Goal: Task Accomplishment & Management: Use online tool/utility

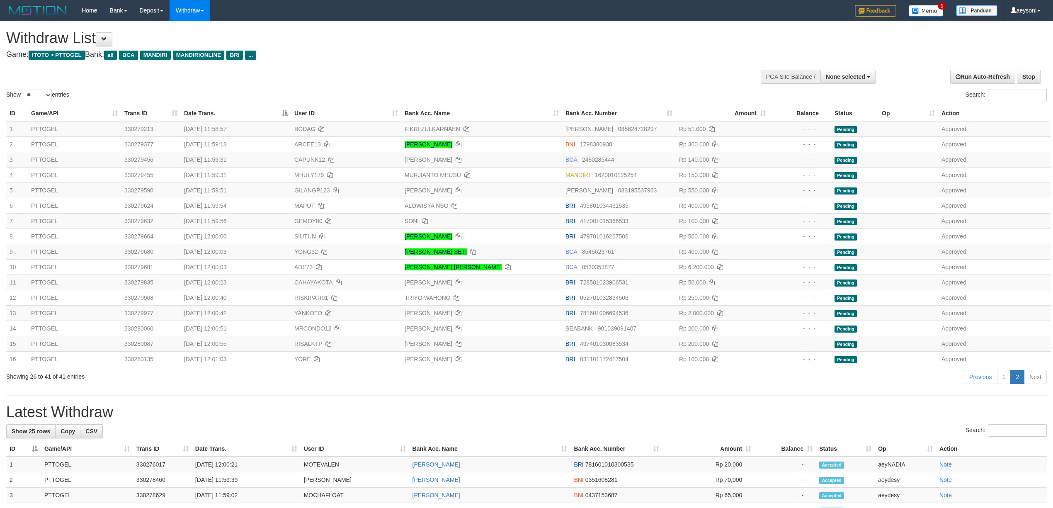
select select
select select "**"
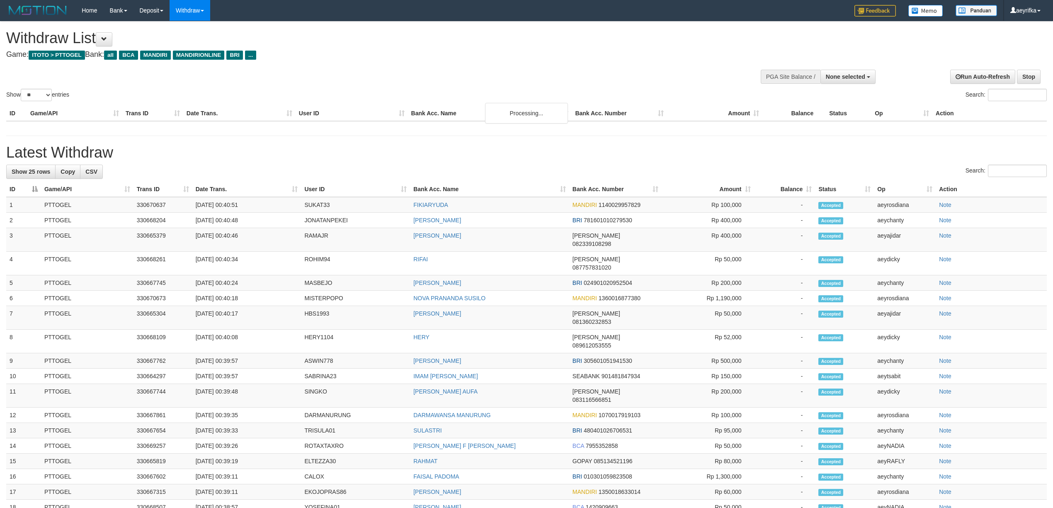
select select
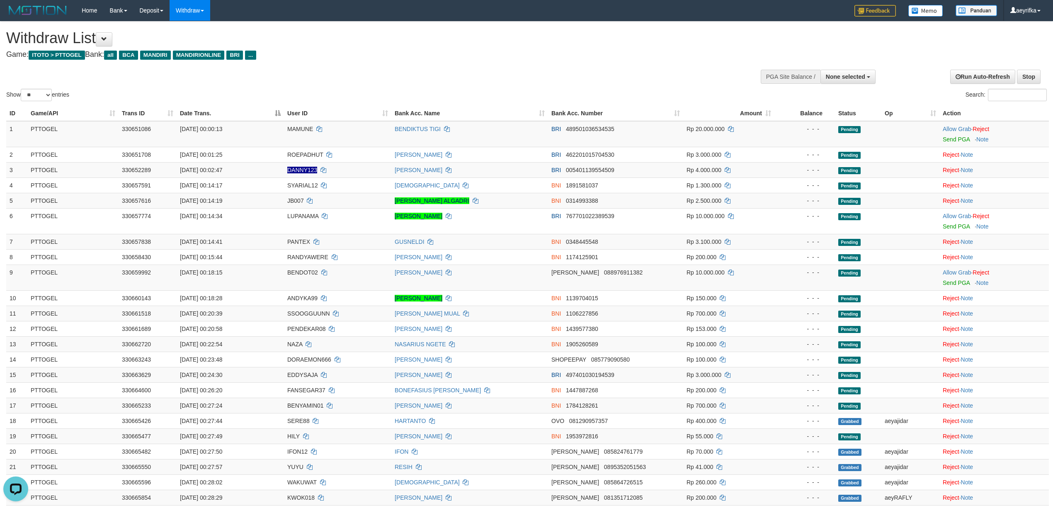
click at [37, 104] on div "ID Game/API Trans ID Date Trans. User ID Bank Acc. Name Bank Acc. Number Amount…" at bounding box center [526, 320] width 1053 height 435
click at [39, 100] on select "** ** ** ***" at bounding box center [36, 95] width 31 height 12
select select "***"
click at [22, 89] on select "** ** ** ***" at bounding box center [36, 95] width 31 height 12
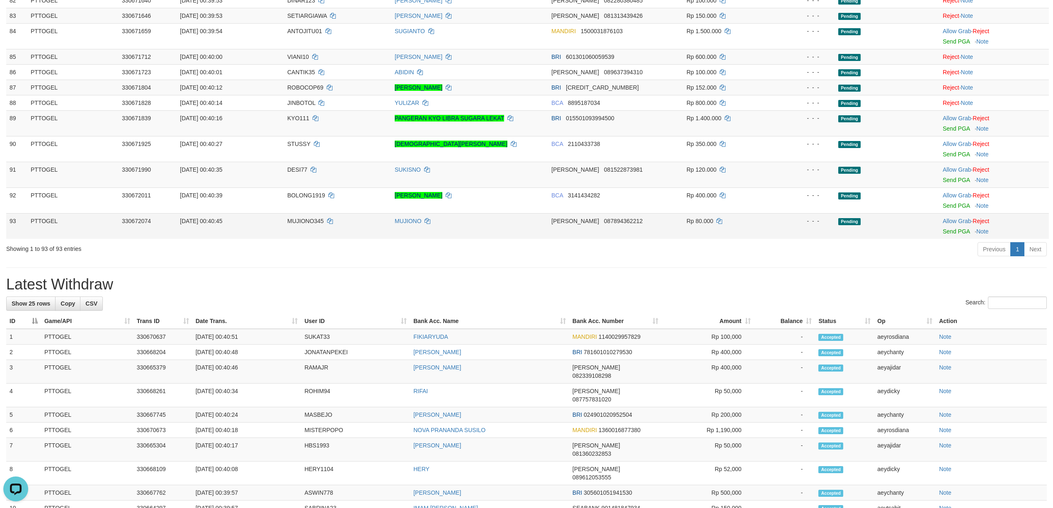
scroll to position [1399, 0]
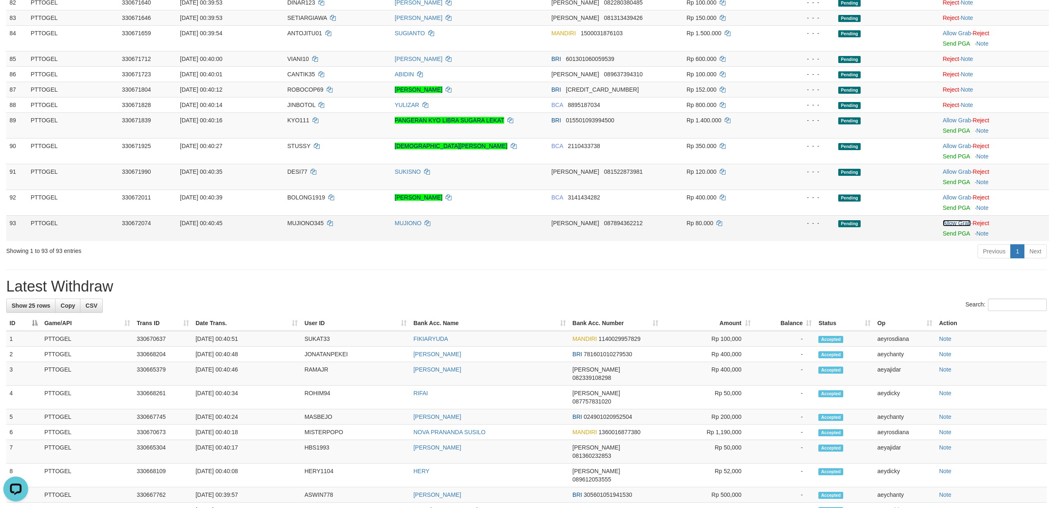
click at [946, 226] on link "Allow Grab" at bounding box center [956, 223] width 28 height 7
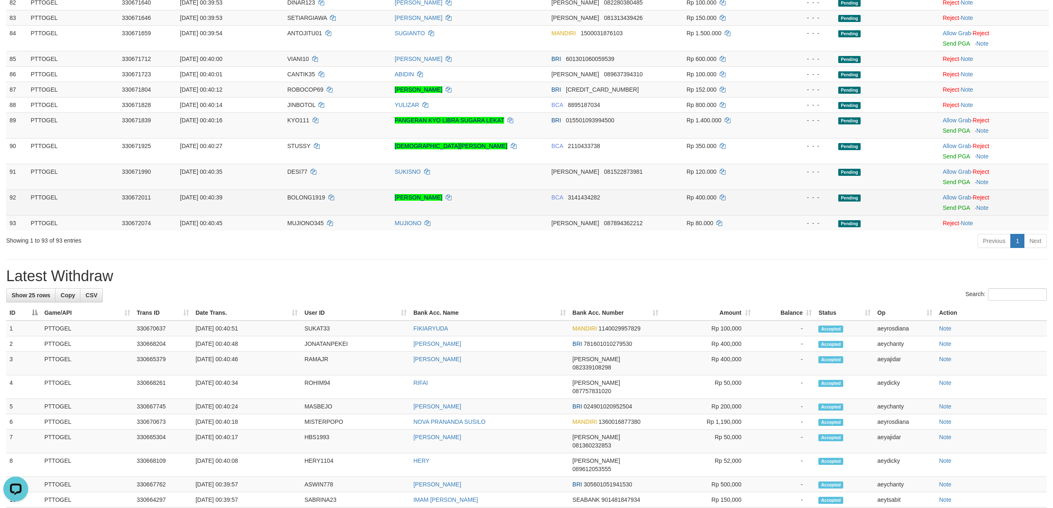
click at [951, 203] on div at bounding box center [993, 202] width 103 height 2
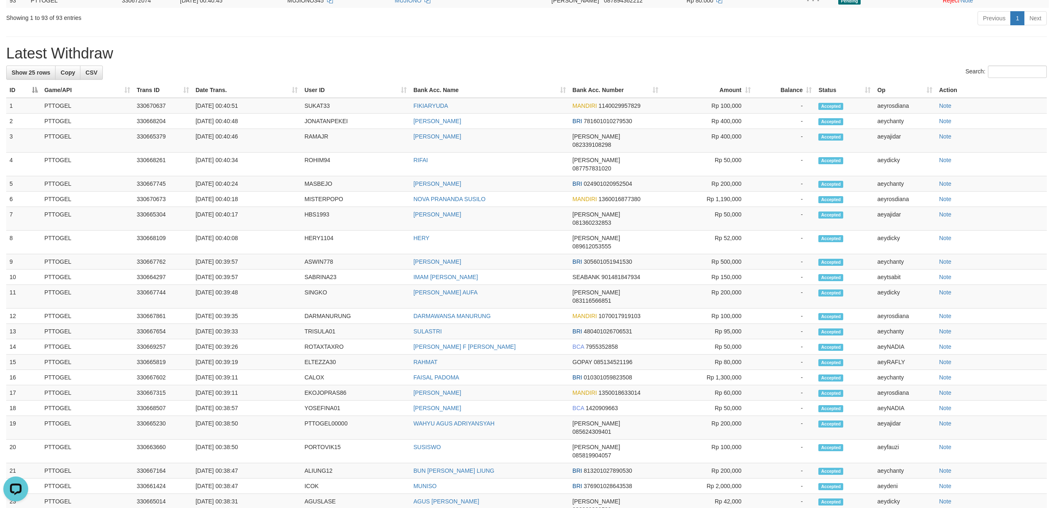
scroll to position [1522, 0]
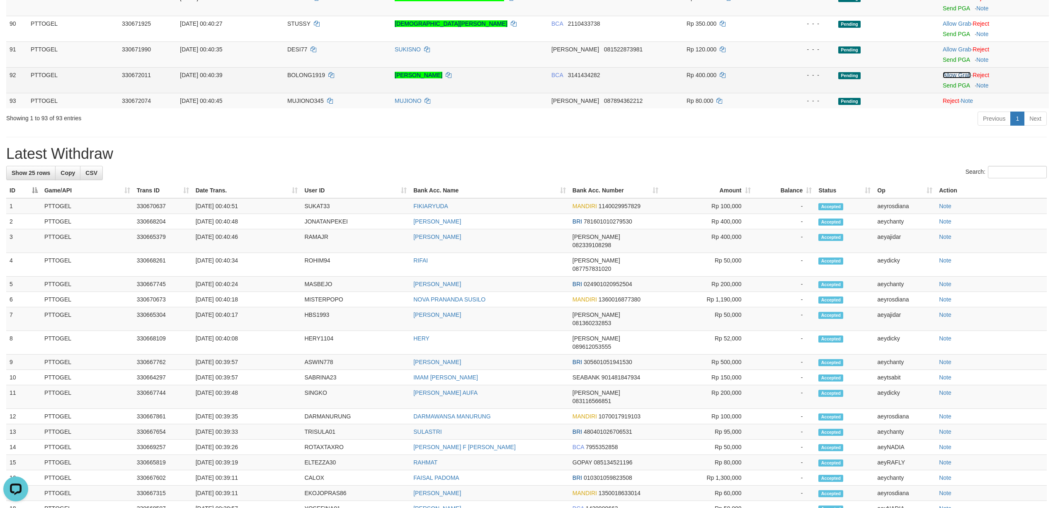
click at [950, 78] on link "Allow Grab" at bounding box center [956, 75] width 28 height 7
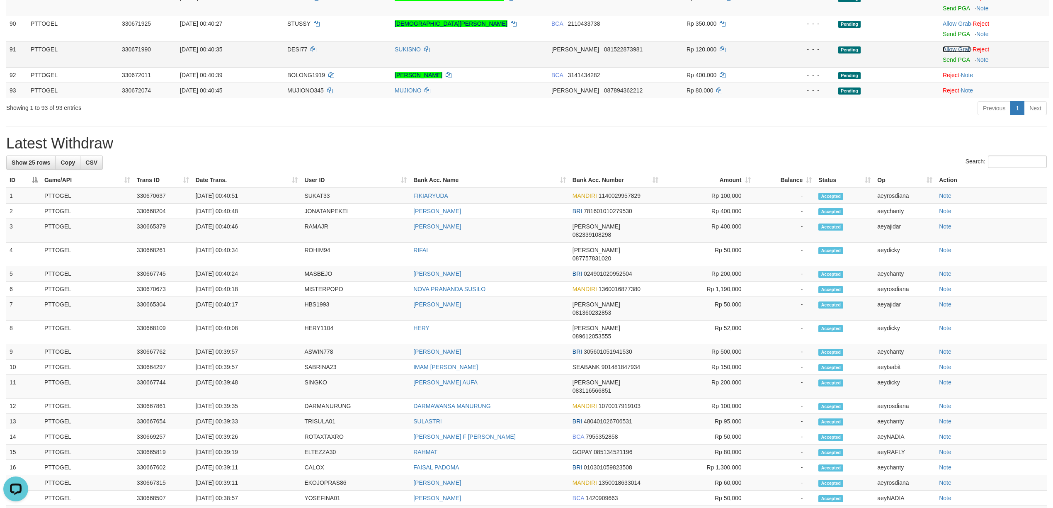
click at [957, 53] on link "Allow Grab" at bounding box center [956, 49] width 28 height 7
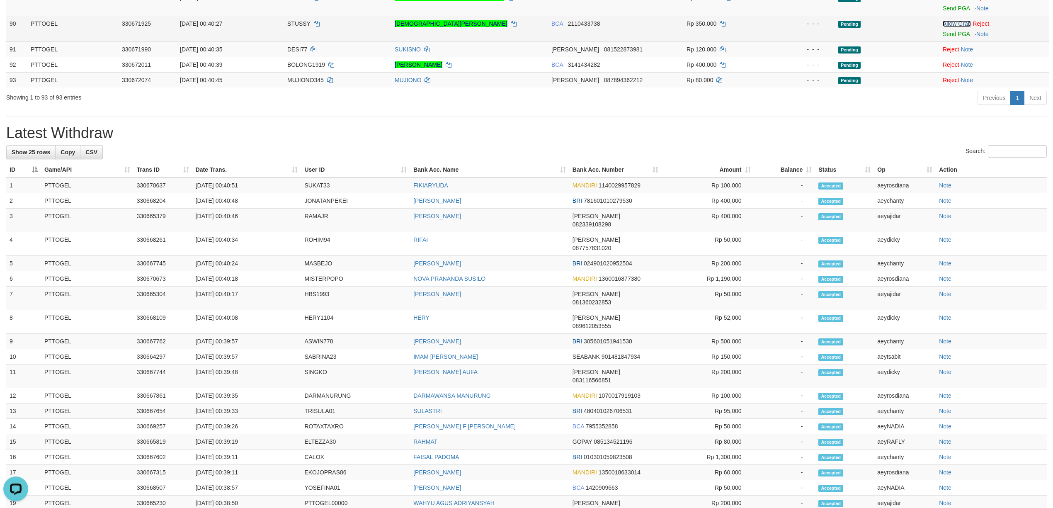
click at [954, 27] on link "Allow Grab" at bounding box center [956, 23] width 28 height 7
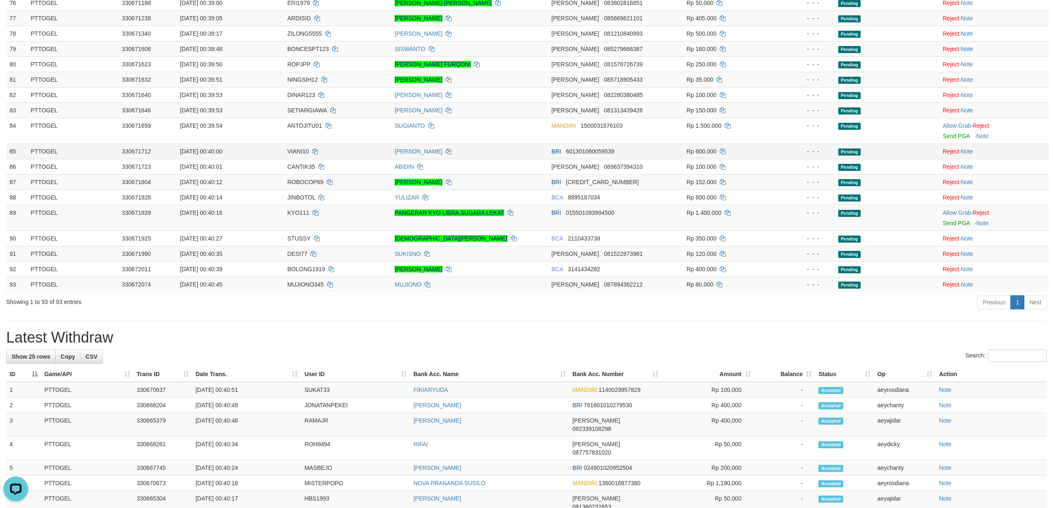
scroll to position [1300, 0]
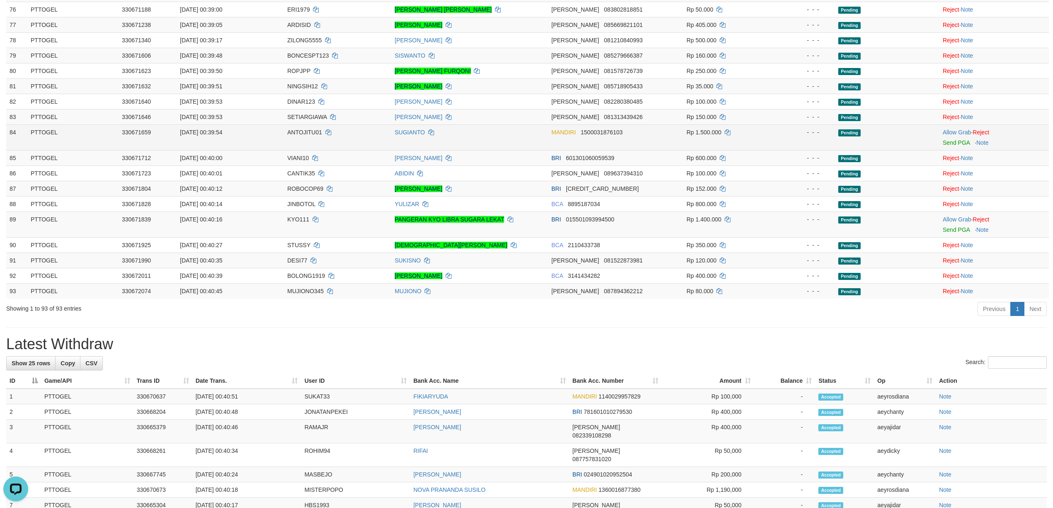
click at [293, 136] on span "ANTOJITU01" at bounding box center [304, 132] width 35 height 7
drag, startPoint x: 293, startPoint y: 142, endPoint x: 295, endPoint y: 150, distance: 8.1
click at [293, 136] on span "ANTOJITU01" at bounding box center [304, 132] width 35 height 7
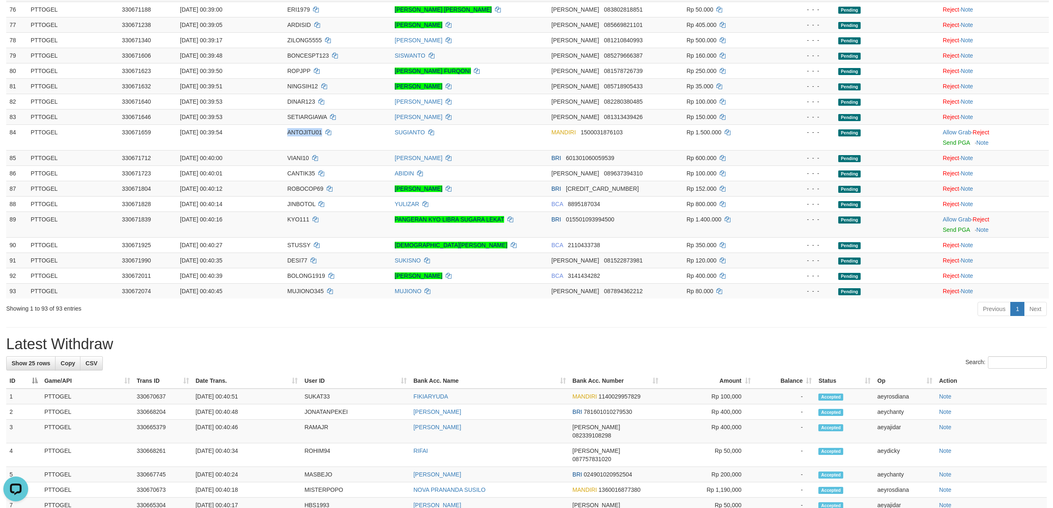
drag, startPoint x: 295, startPoint y: 150, endPoint x: 305, endPoint y: 7, distance: 142.9
click at [296, 150] on td "ANTOJITU01" at bounding box center [337, 137] width 107 height 26
copy span "ANTOJITU01"
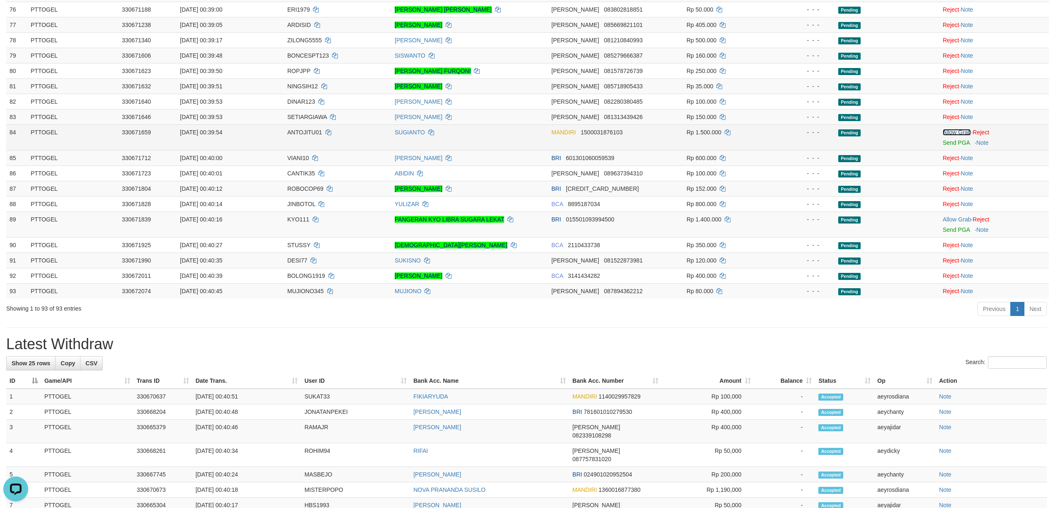
click at [946, 136] on link "Allow Grab" at bounding box center [956, 132] width 28 height 7
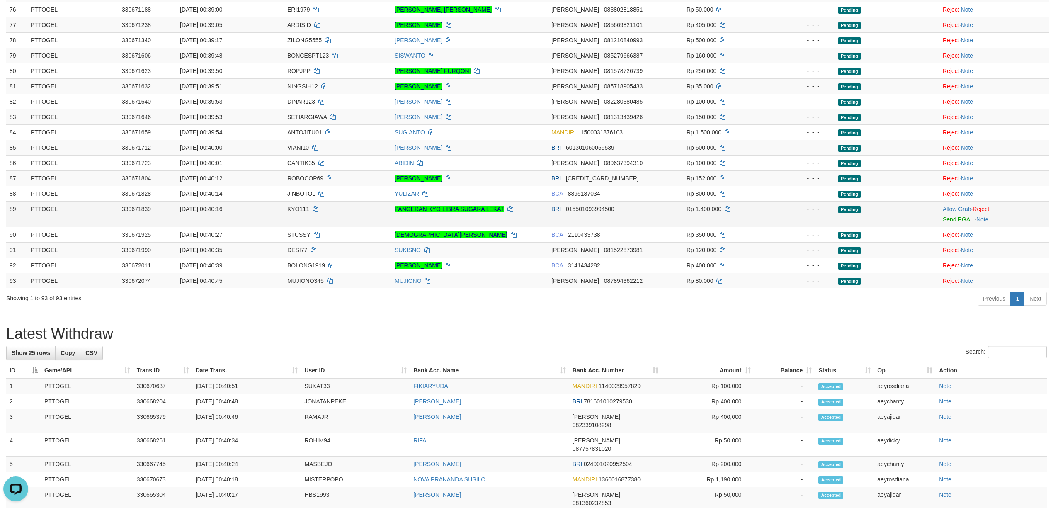
click at [298, 212] on span "KYO111" at bounding box center [298, 209] width 22 height 7
click at [295, 224] on td "KYO111" at bounding box center [337, 214] width 107 height 26
copy span "KYO111"
click at [959, 212] on link "Allow Grab" at bounding box center [956, 209] width 28 height 7
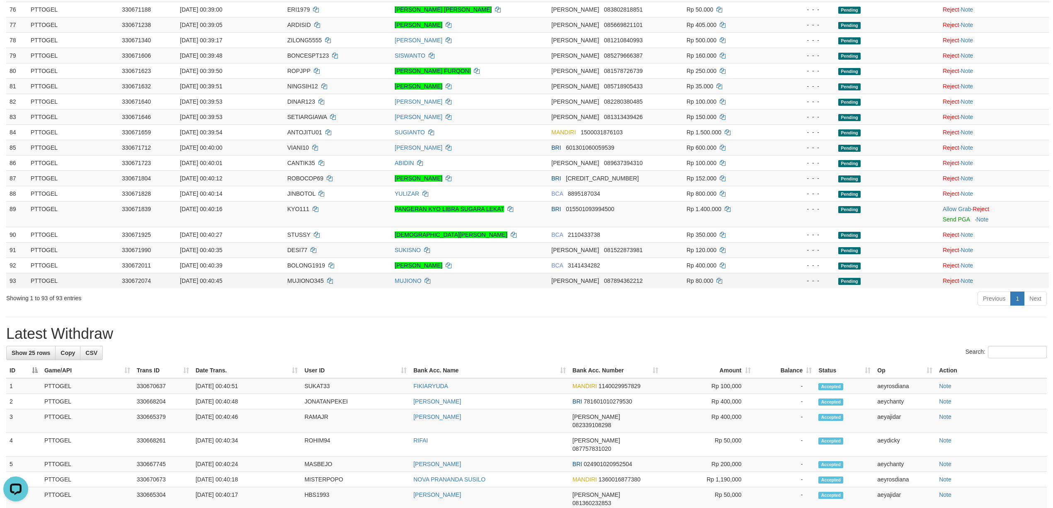
click at [692, 288] on td "Rp 80.000" at bounding box center [728, 280] width 91 height 15
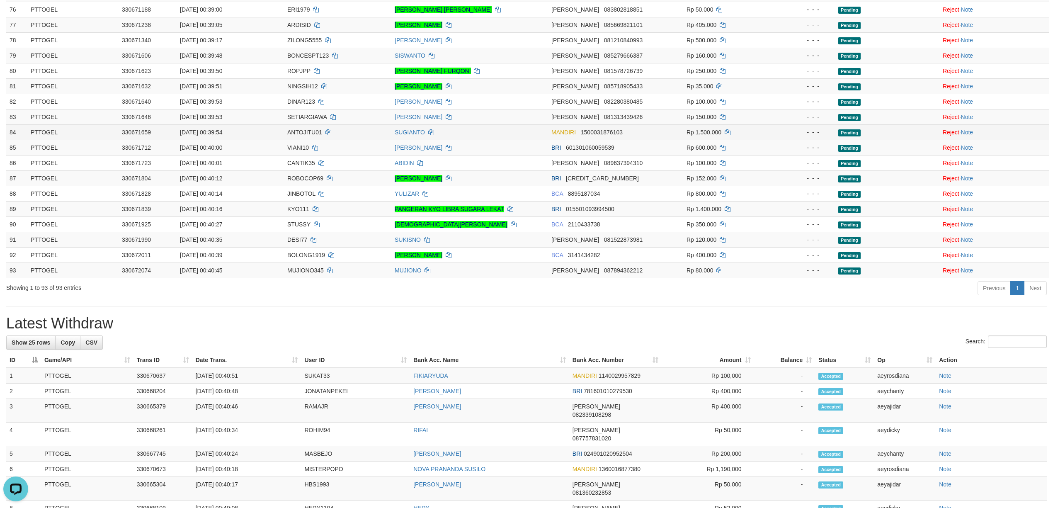
drag, startPoint x: 616, startPoint y: 355, endPoint x: 409, endPoint y: 147, distance: 293.6
click at [616, 350] on div "Search:" at bounding box center [526, 342] width 1040 height 15
click at [514, 63] on td "SISWANTO" at bounding box center [469, 55] width 157 height 15
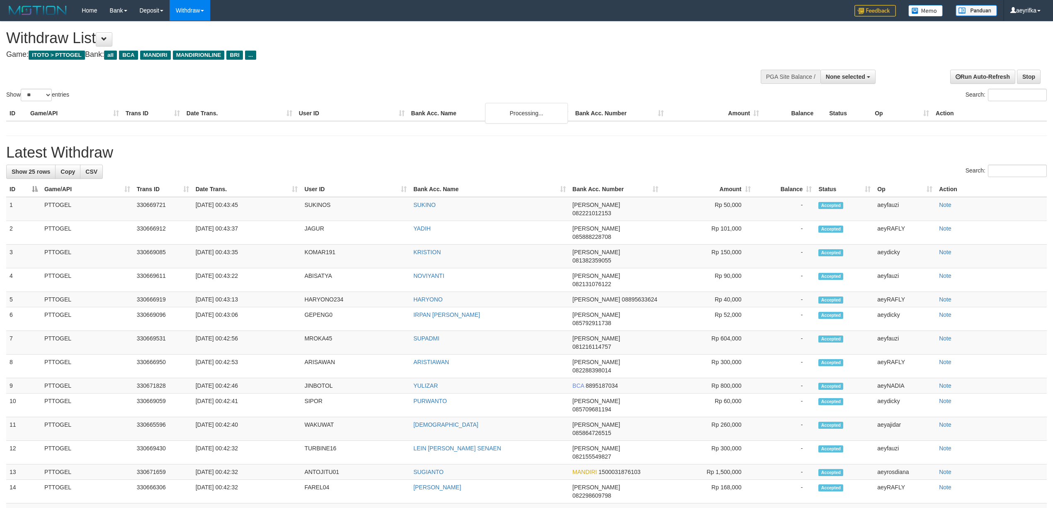
select select
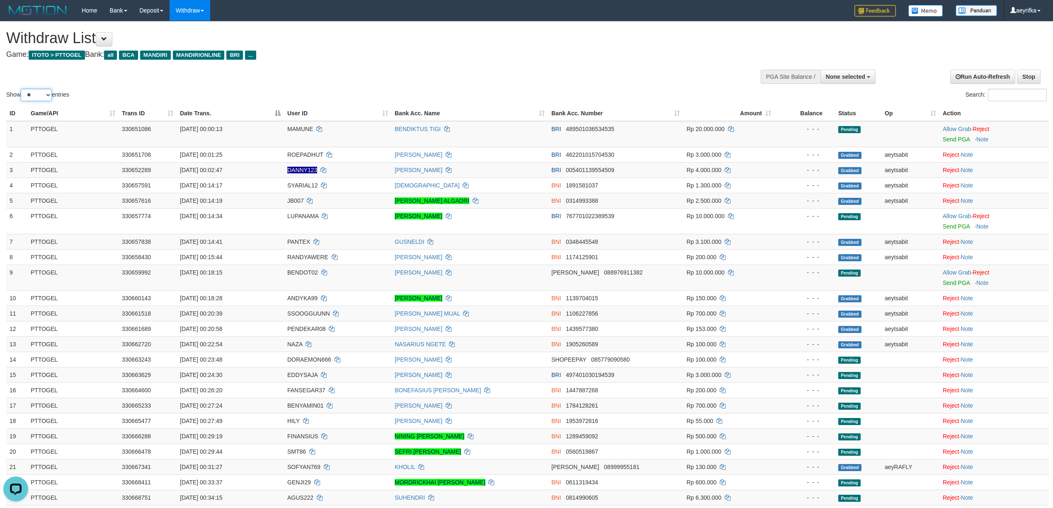
click at [35, 95] on select "** ** ** ***" at bounding box center [36, 95] width 31 height 12
select select "***"
click at [22, 89] on select "** ** ** ***" at bounding box center [36, 95] width 31 height 12
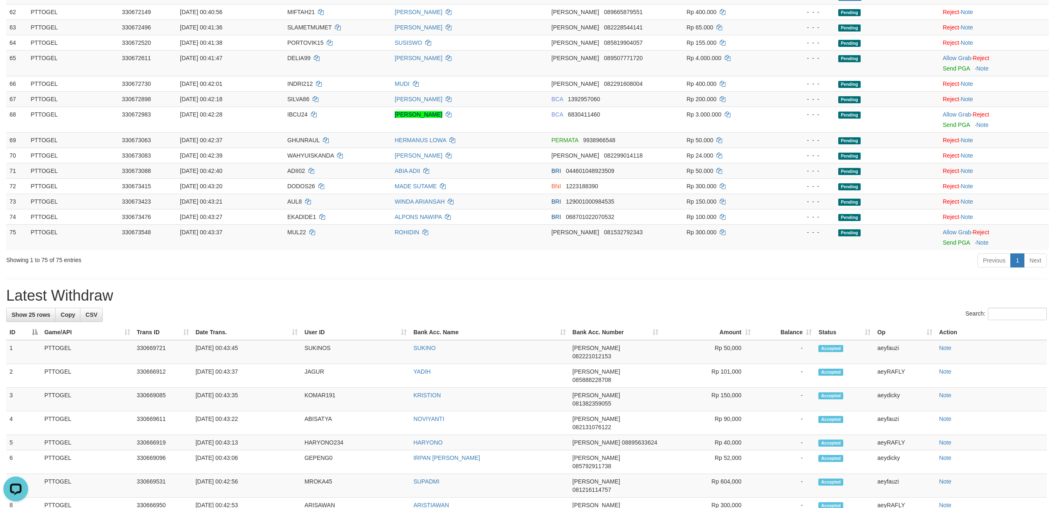
scroll to position [1068, 0]
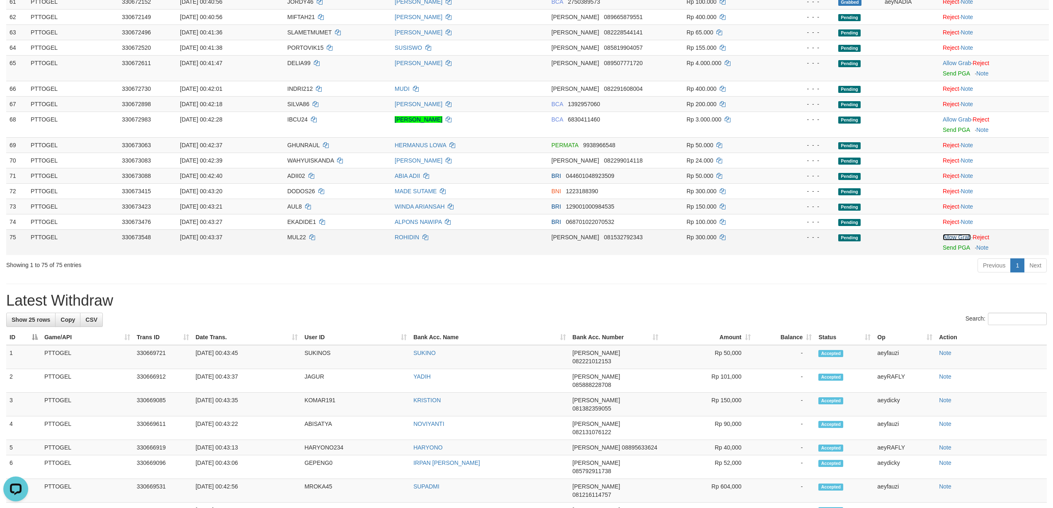
click at [954, 240] on link "Allow Grab" at bounding box center [956, 237] width 28 height 7
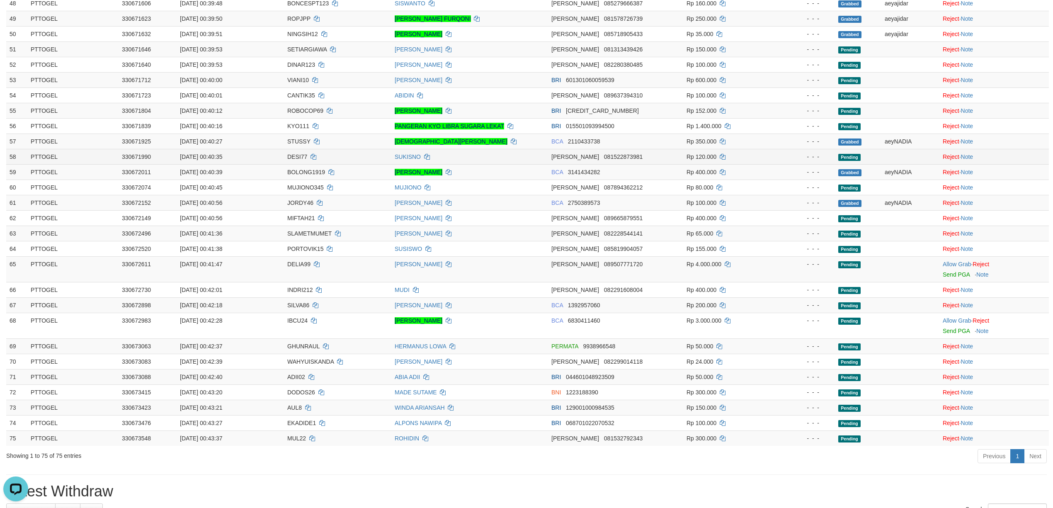
scroll to position [921, 0]
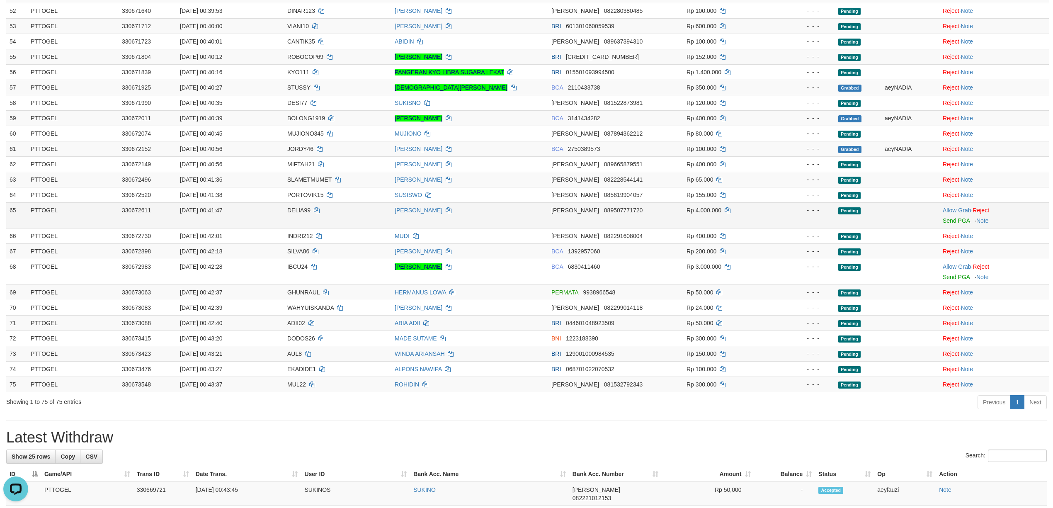
click at [299, 223] on td "DELIA99" at bounding box center [337, 215] width 107 height 26
drag, startPoint x: 299, startPoint y: 223, endPoint x: 289, endPoint y: 231, distance: 13.5
click at [299, 225] on td "DELIA99" at bounding box center [337, 215] width 107 height 26
click at [289, 228] on td "DELIA99" at bounding box center [337, 215] width 107 height 26
copy span "DELIA99"
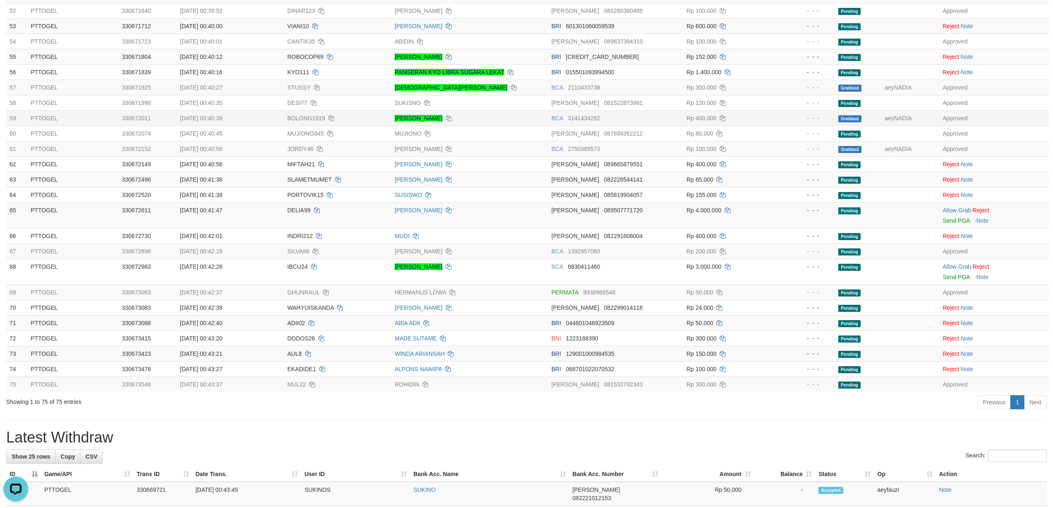
click at [722, 118] on td "Rp 400.000" at bounding box center [728, 117] width 91 height 15
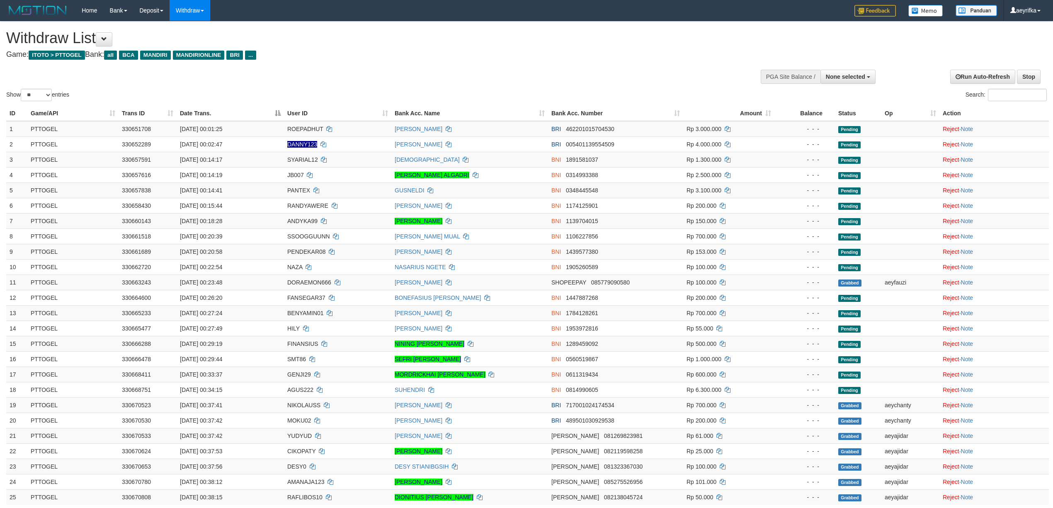
select select
click at [42, 98] on select "** ** ** ***" at bounding box center [36, 95] width 31 height 12
select select "***"
click at [22, 89] on select "** ** ** ***" at bounding box center [36, 95] width 31 height 12
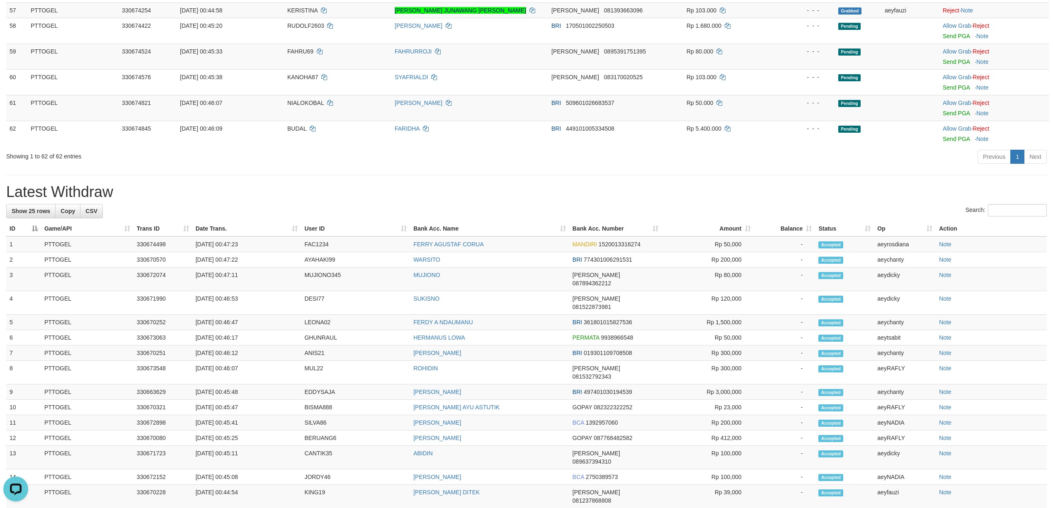
scroll to position [995, 0]
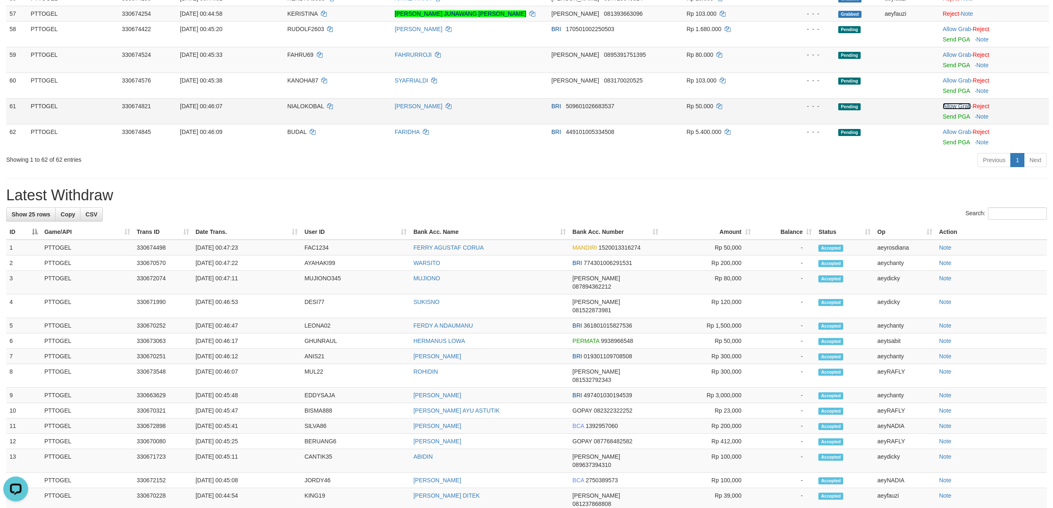
click at [947, 109] on link "Allow Grab" at bounding box center [956, 106] width 28 height 7
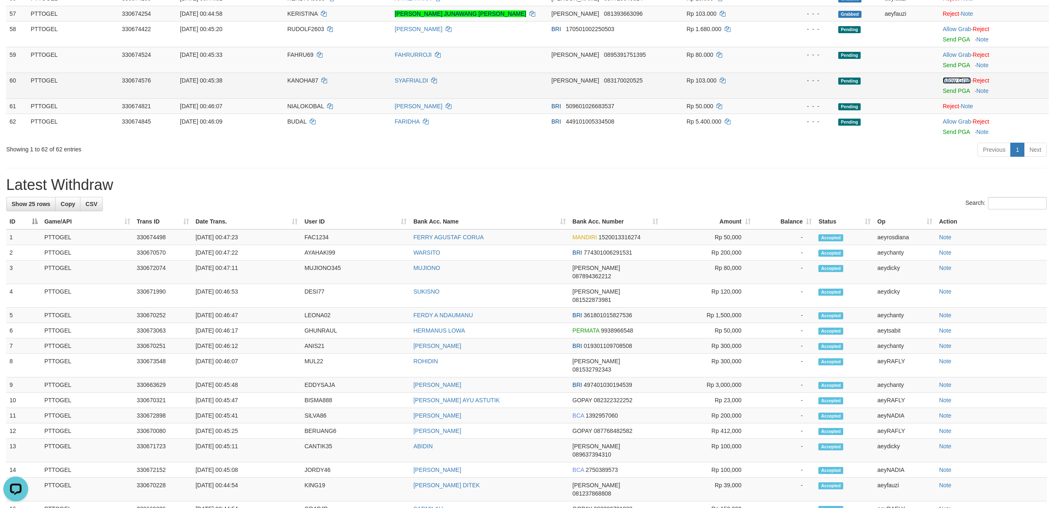
click at [949, 84] on link "Allow Grab" at bounding box center [956, 80] width 28 height 7
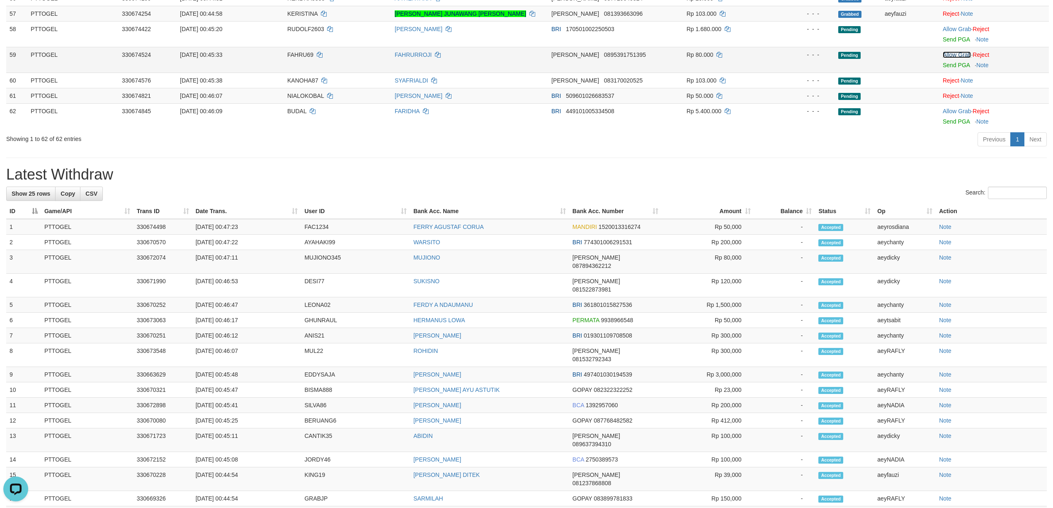
click at [949, 58] on link "Allow Grab" at bounding box center [956, 54] width 28 height 7
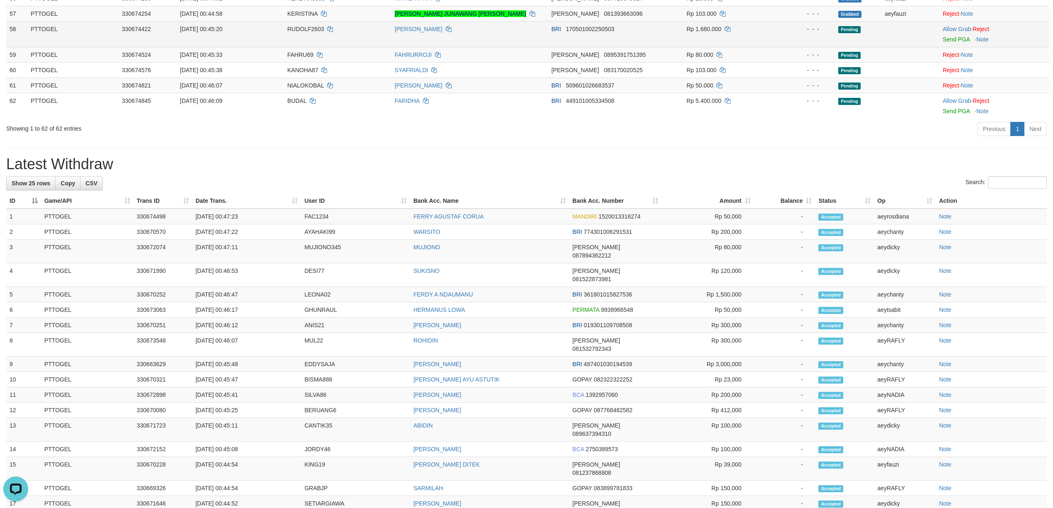
click at [292, 40] on td "RUDOLF2603" at bounding box center [337, 34] width 107 height 26
click at [293, 40] on td "RUDOLF2603" at bounding box center [337, 34] width 107 height 26
click at [296, 41] on td "RUDOLF2603" at bounding box center [337, 34] width 107 height 26
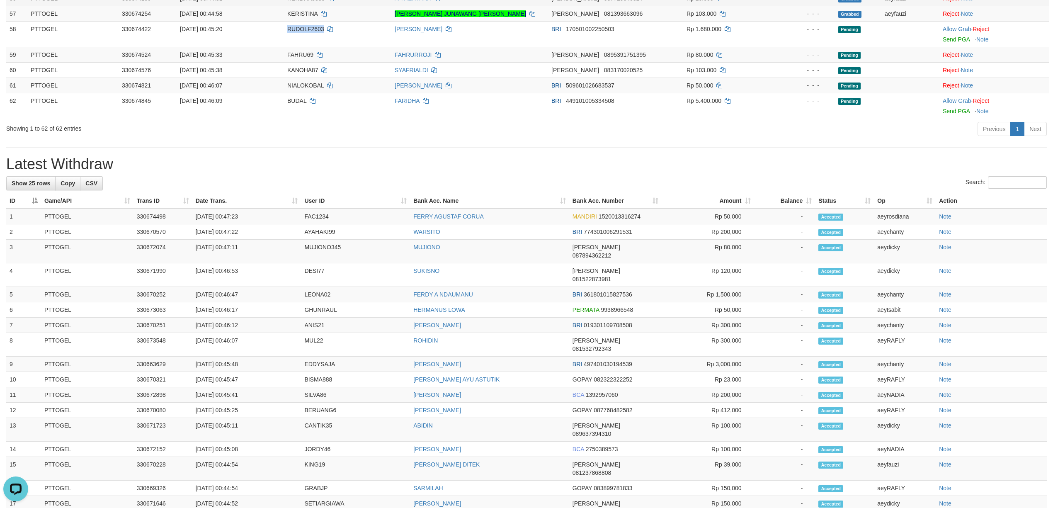
copy span "RUDOLF2603"
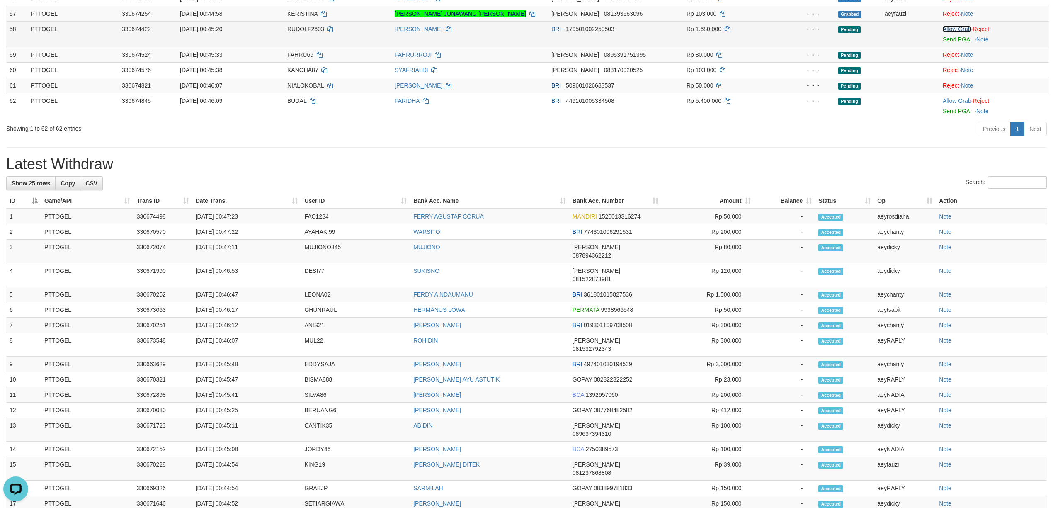
click at [944, 32] on link "Allow Grab" at bounding box center [956, 29] width 28 height 7
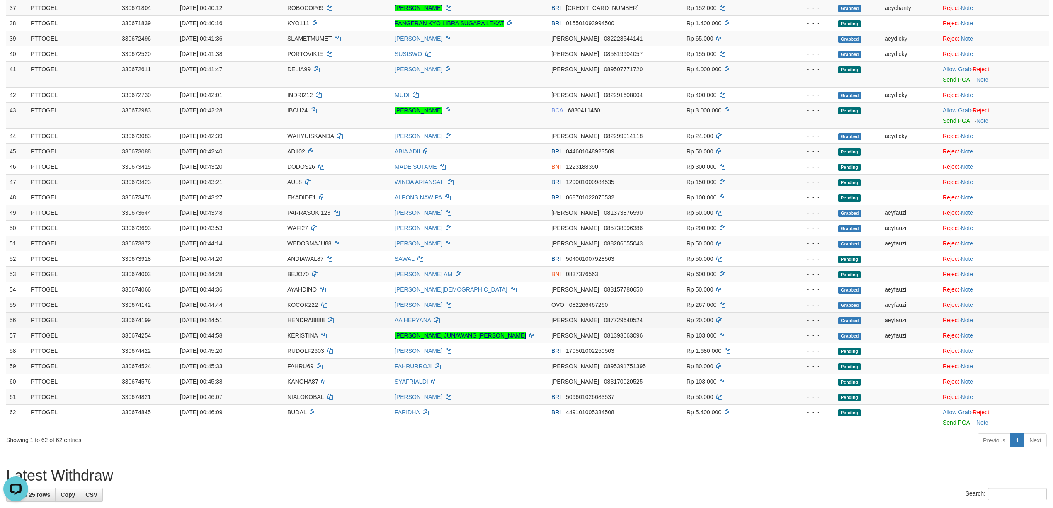
scroll to position [663, 0]
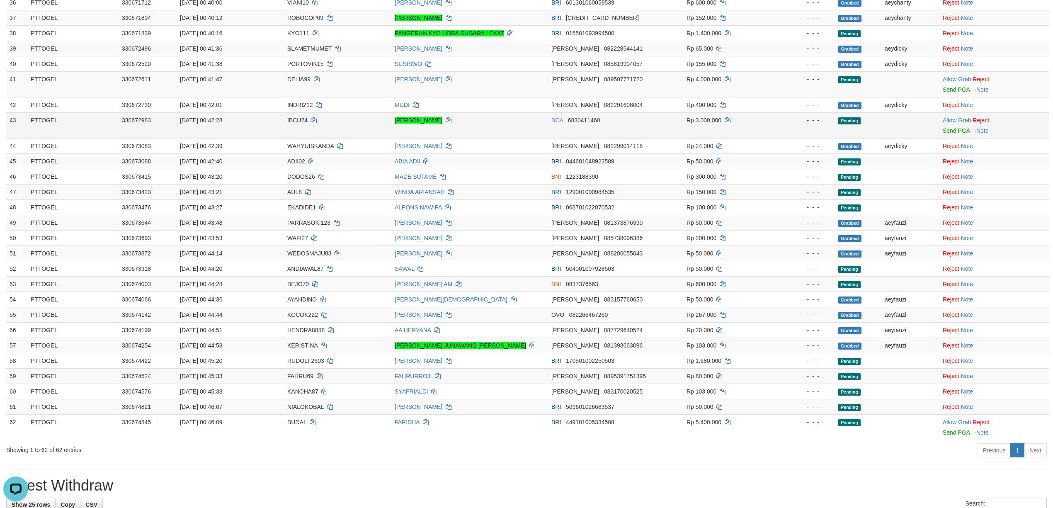
click at [299, 123] on span "IBCU24" at bounding box center [297, 120] width 20 height 7
click at [289, 133] on td "IBCU24" at bounding box center [337, 125] width 107 height 26
copy span "IBCU24"
click at [942, 123] on link "Allow Grab" at bounding box center [956, 120] width 28 height 7
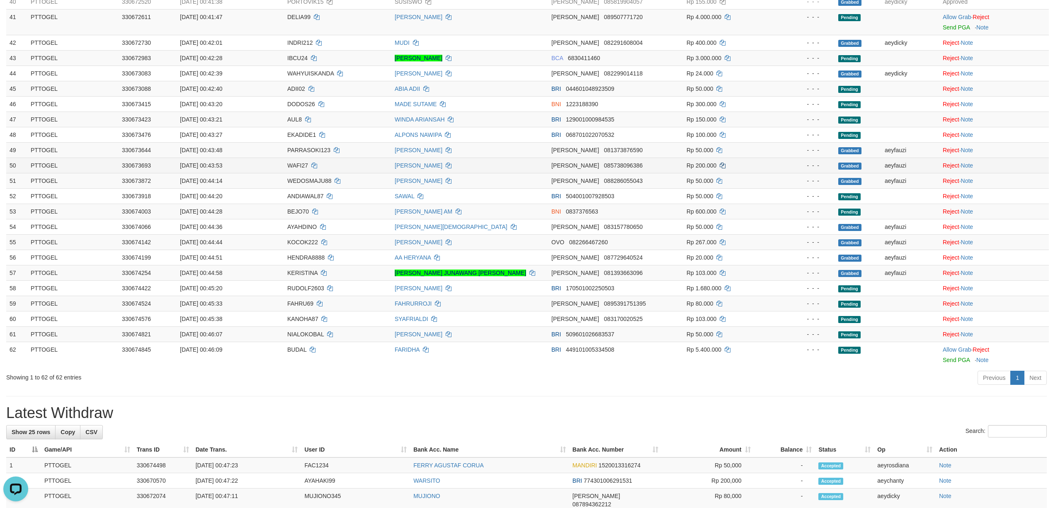
scroll to position [773, 0]
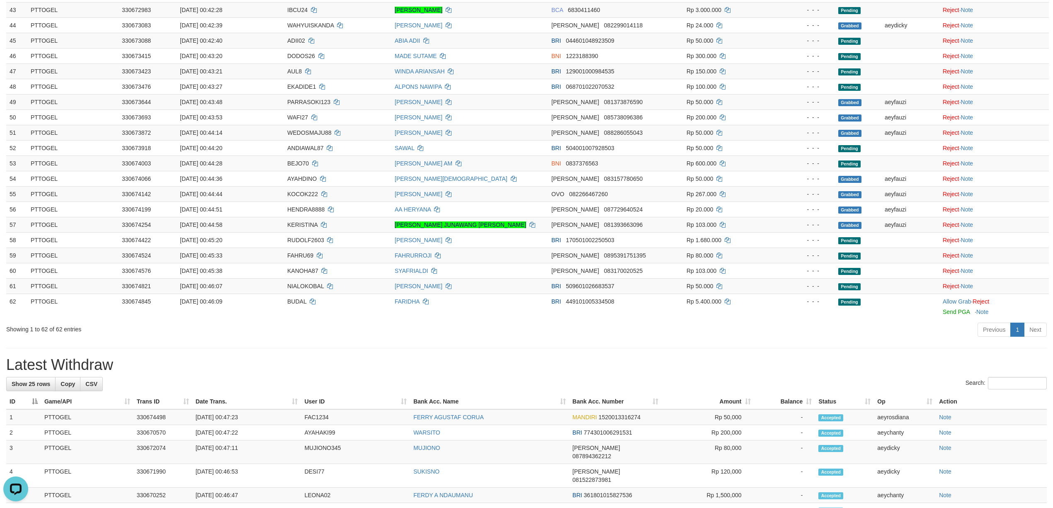
click at [768, 331] on div "Previous 1 Next" at bounding box center [746, 331] width 602 height 18
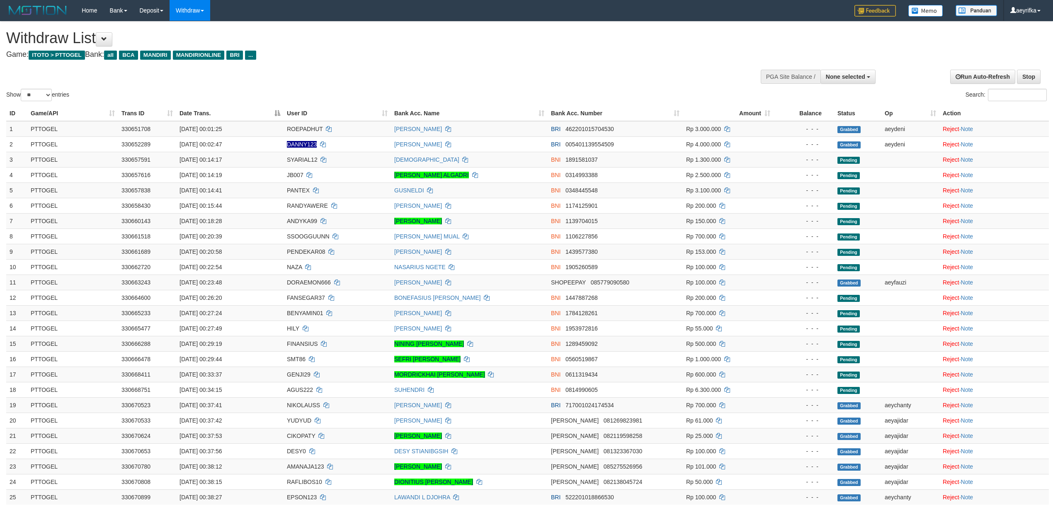
select select
click at [35, 94] on select "** ** ** ***" at bounding box center [36, 95] width 31 height 12
select select "***"
click at [22, 89] on select "** ** ** ***" at bounding box center [36, 95] width 31 height 12
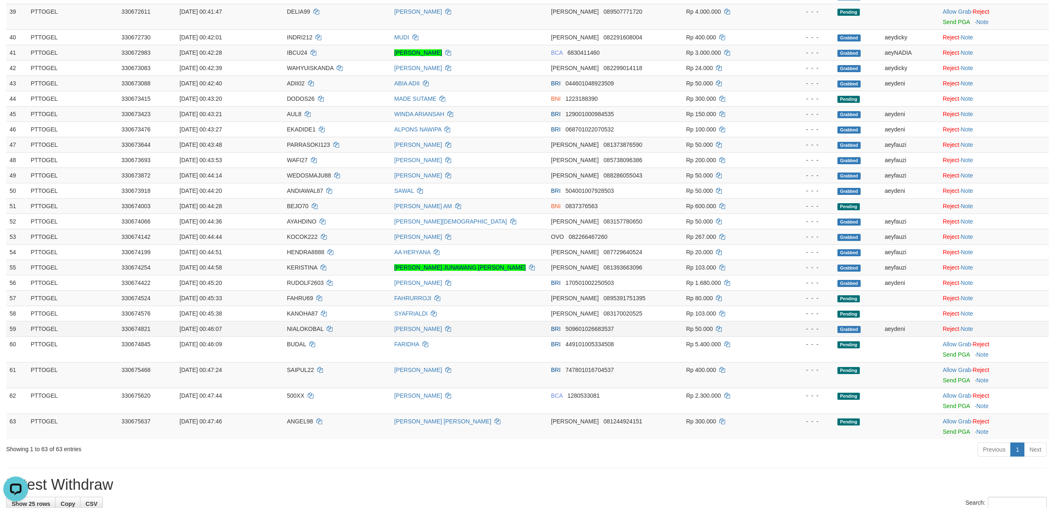
scroll to position [957, 0]
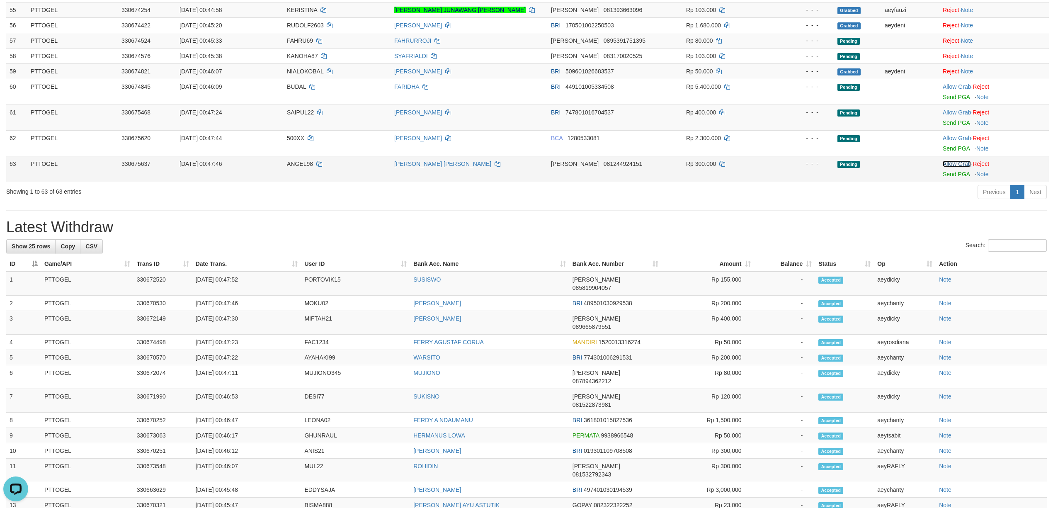
click at [949, 167] on link "Allow Grab" at bounding box center [956, 163] width 28 height 7
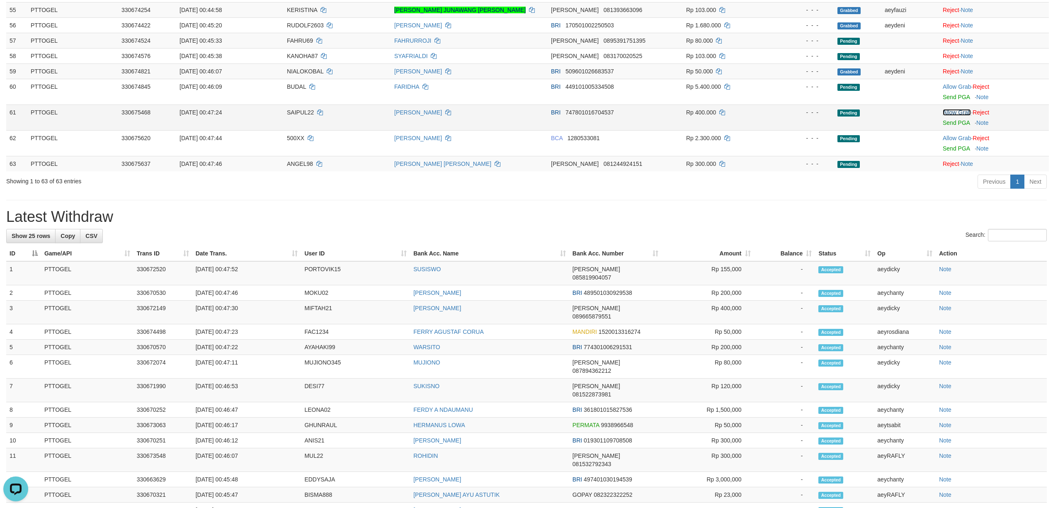
click at [944, 116] on link "Allow Grab" at bounding box center [956, 112] width 28 height 7
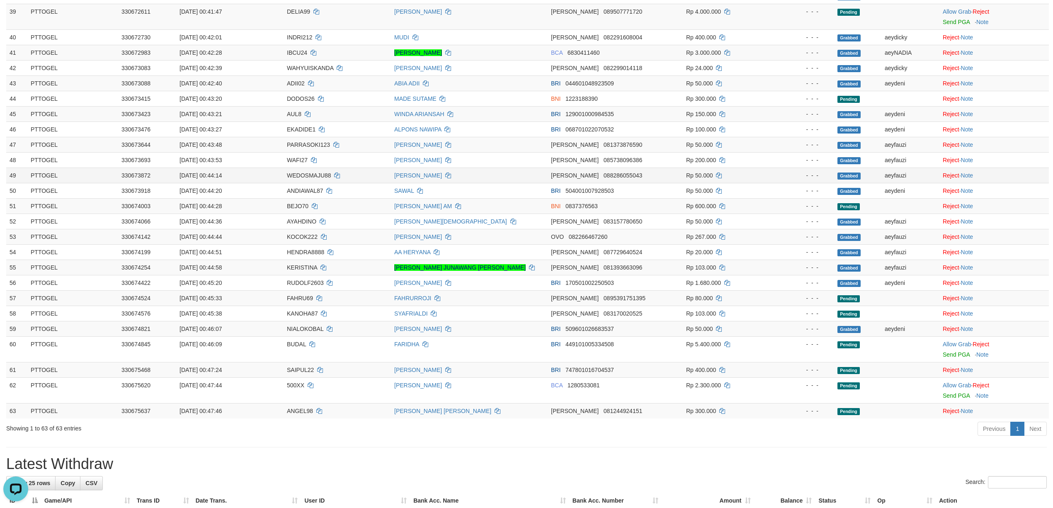
scroll to position [552, 0]
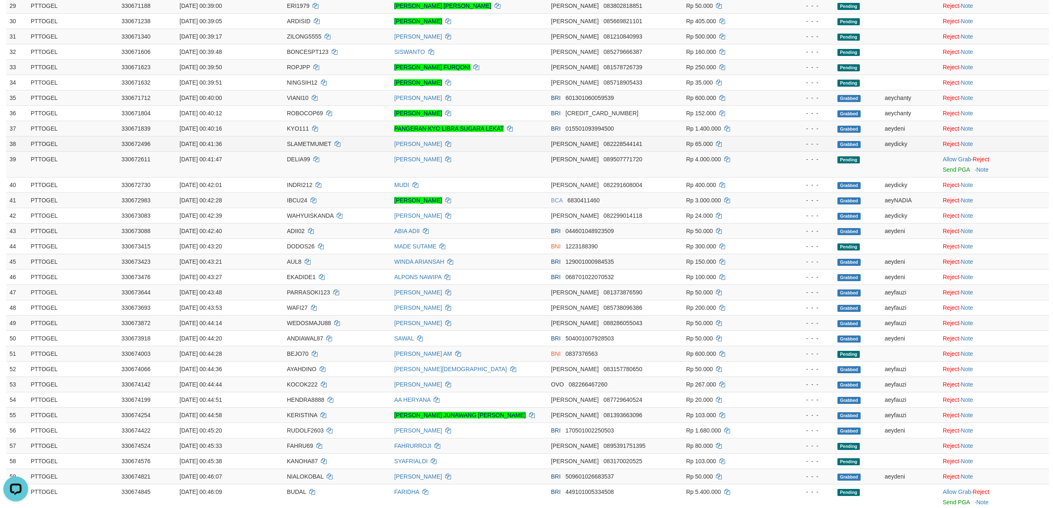
click at [552, 144] on td "[PERSON_NAME] 082228544141" at bounding box center [614, 143] width 135 height 15
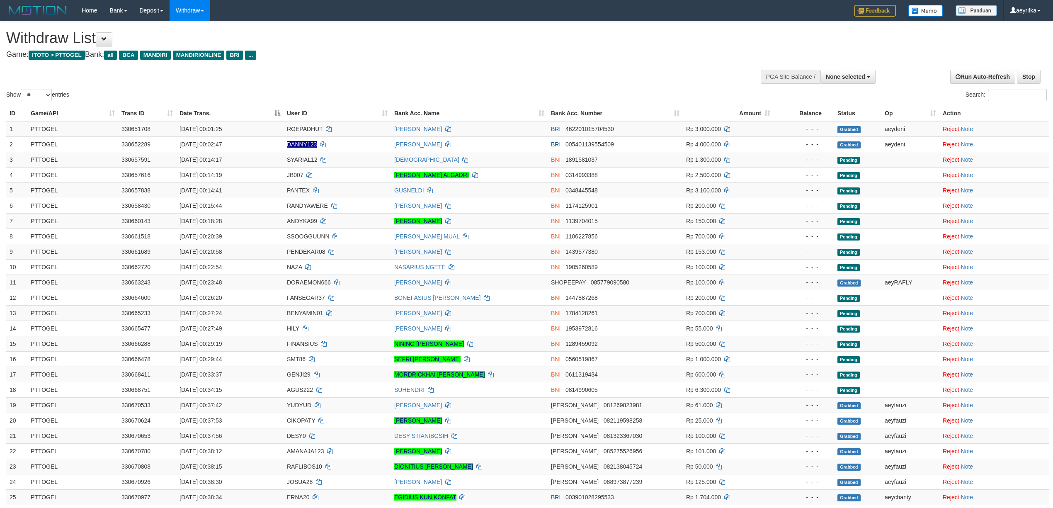
select select
click at [41, 91] on select "** ** ** ***" at bounding box center [36, 95] width 31 height 12
select select "***"
click at [22, 89] on select "** ** ** ***" at bounding box center [36, 95] width 31 height 12
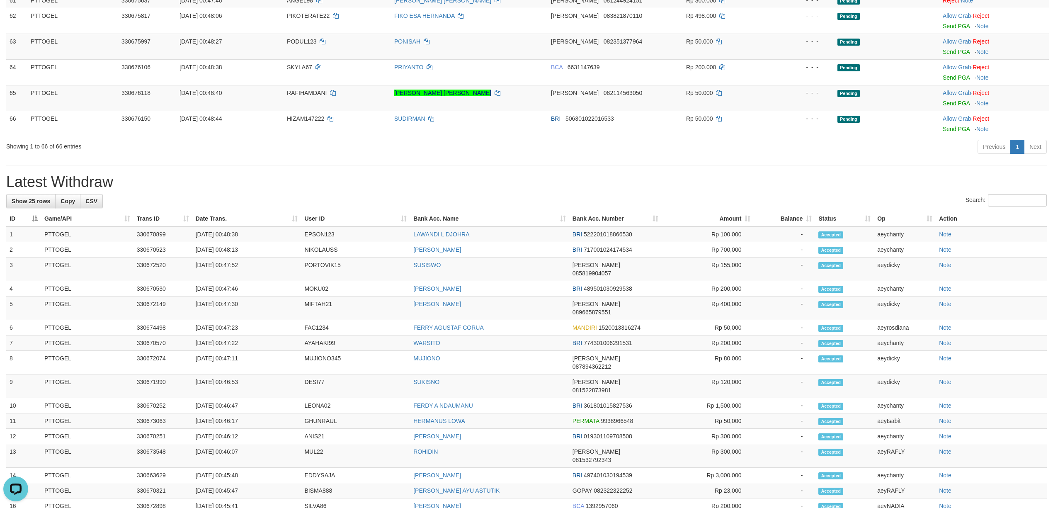
scroll to position [995, 0]
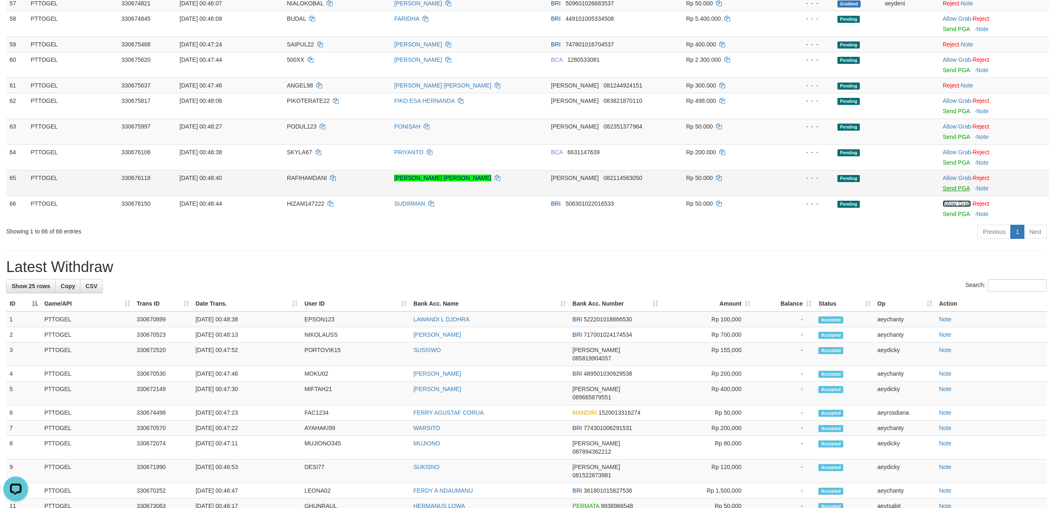
click at [946, 207] on link "Allow Grab" at bounding box center [956, 203] width 28 height 7
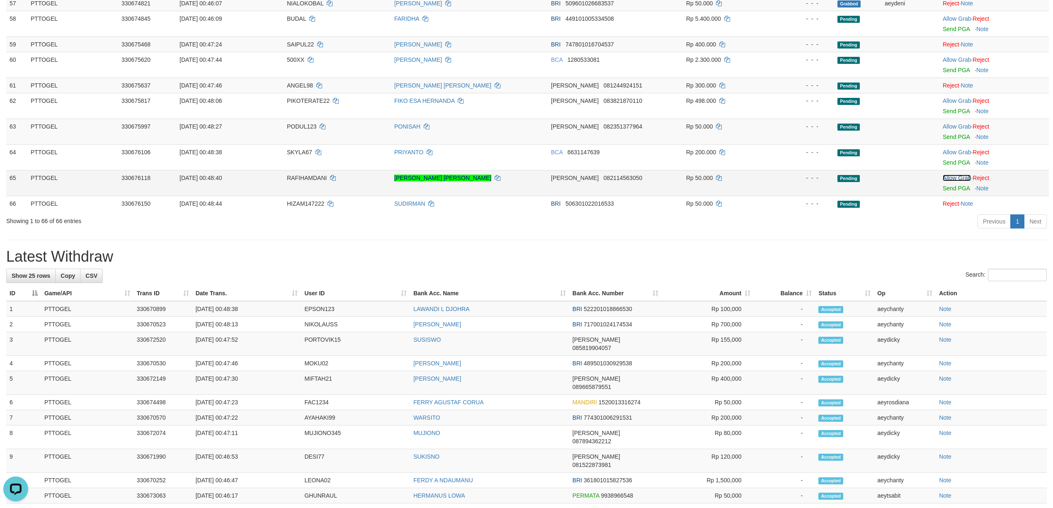
click at [951, 181] on link "Allow Grab" at bounding box center [956, 177] width 28 height 7
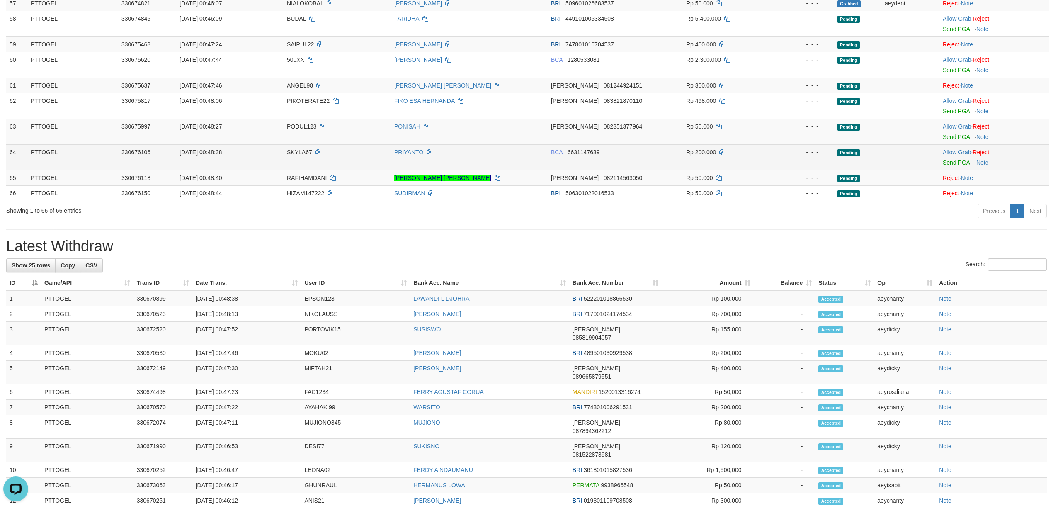
click at [952, 164] on td "Allow Grab · Reject Send PGA · Note" at bounding box center [993, 157] width 109 height 26
click at [955, 155] on link "Allow Grab" at bounding box center [956, 152] width 28 height 7
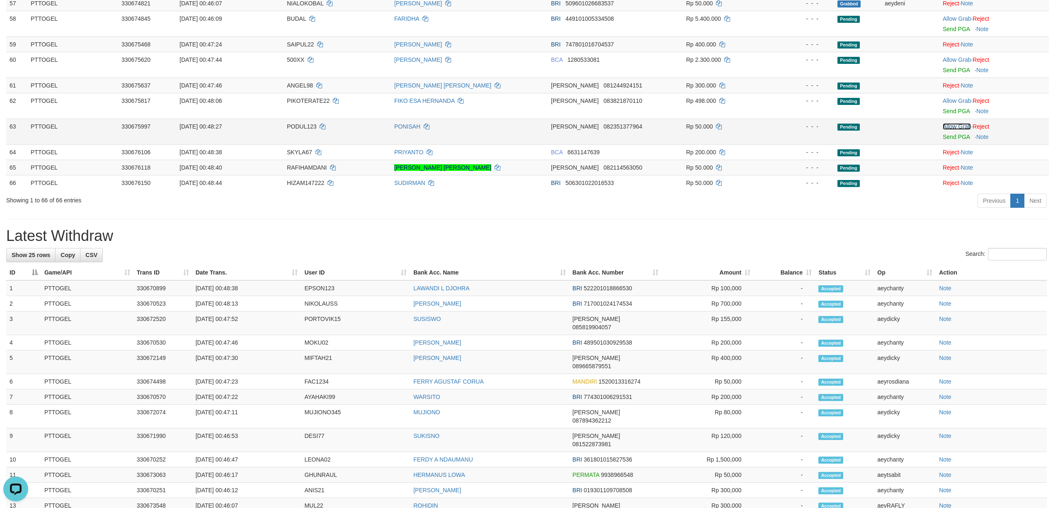
click at [960, 130] on link "Allow Grab" at bounding box center [956, 126] width 28 height 7
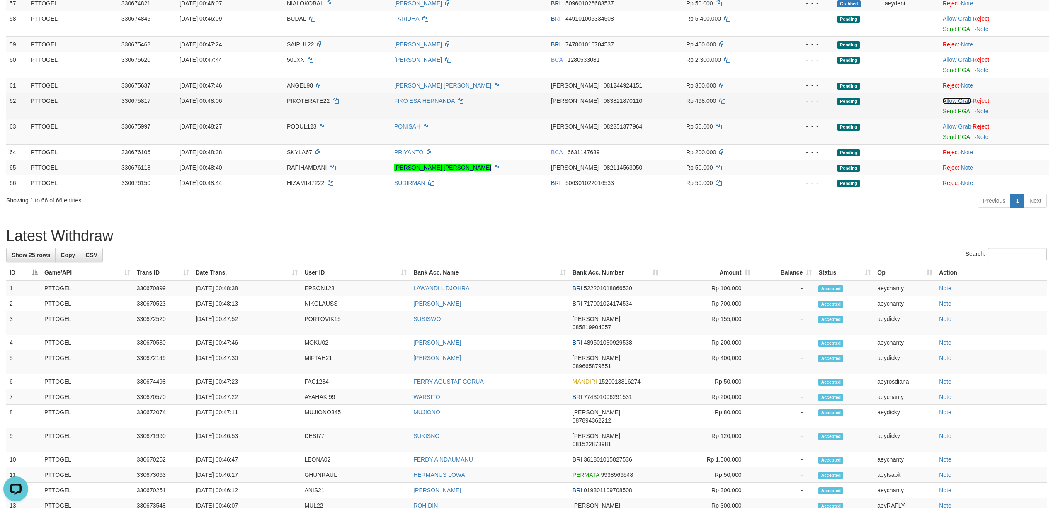
click at [961, 104] on link "Allow Grab" at bounding box center [956, 100] width 28 height 7
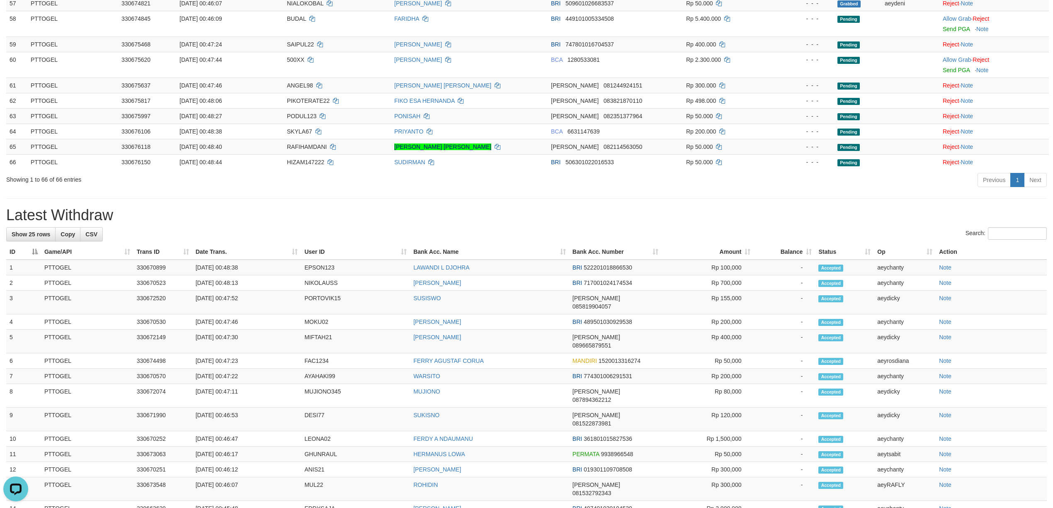
scroll to position [884, 0]
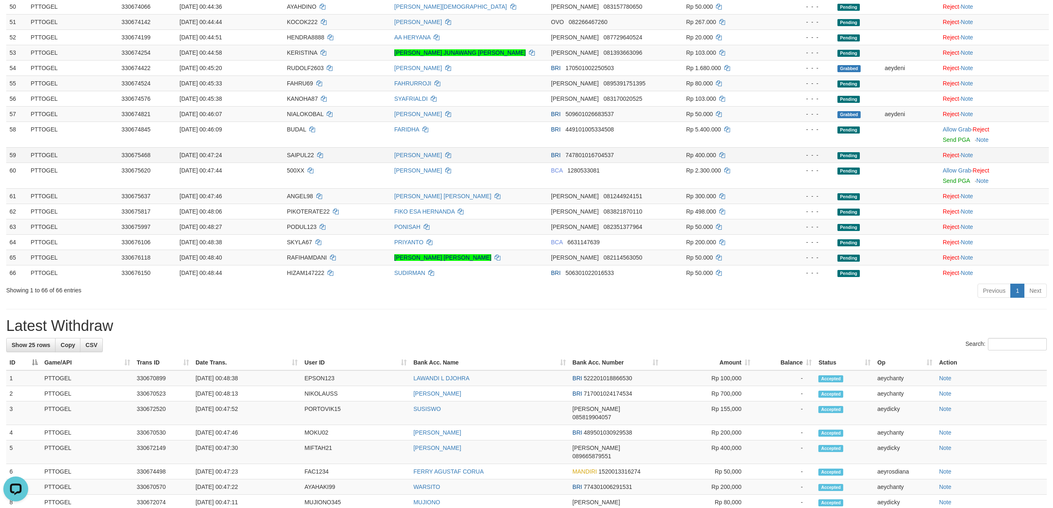
click at [269, 162] on td "[DATE] 00:47:24" at bounding box center [229, 154] width 107 height 15
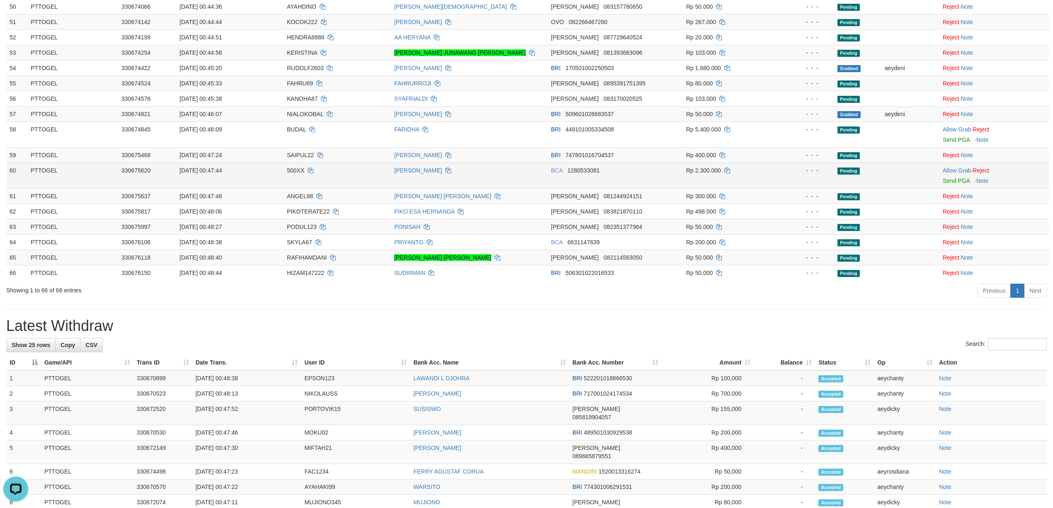
click at [283, 174] on td "[DATE] 00:47:44" at bounding box center [229, 175] width 107 height 26
click at [292, 174] on span "500XX" at bounding box center [295, 170] width 17 height 7
drag, startPoint x: 292, startPoint y: 176, endPoint x: 292, endPoint y: 182, distance: 5.4
click at [292, 174] on span "500XX" at bounding box center [295, 170] width 17 height 7
click at [292, 182] on td "500XX" at bounding box center [336, 175] width 107 height 26
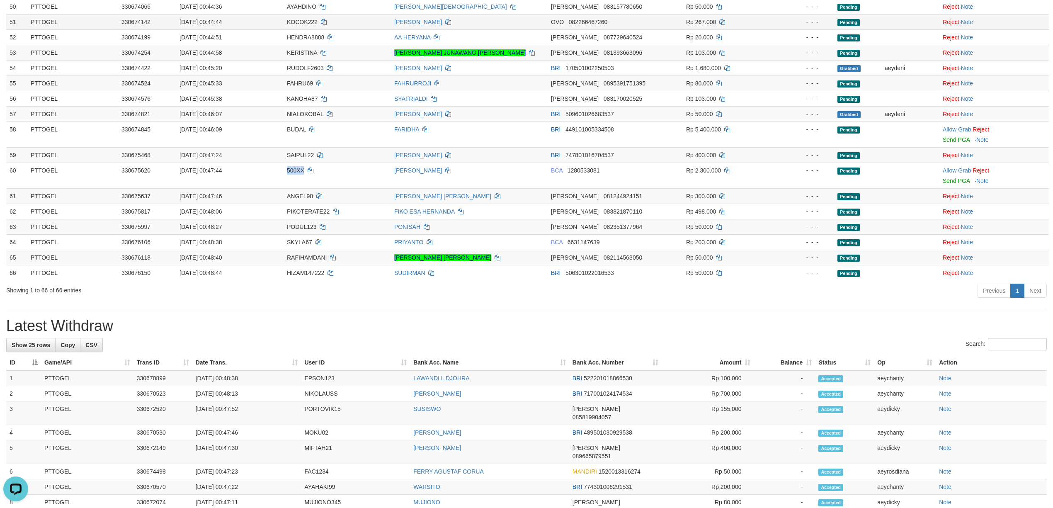
copy span "500XX"
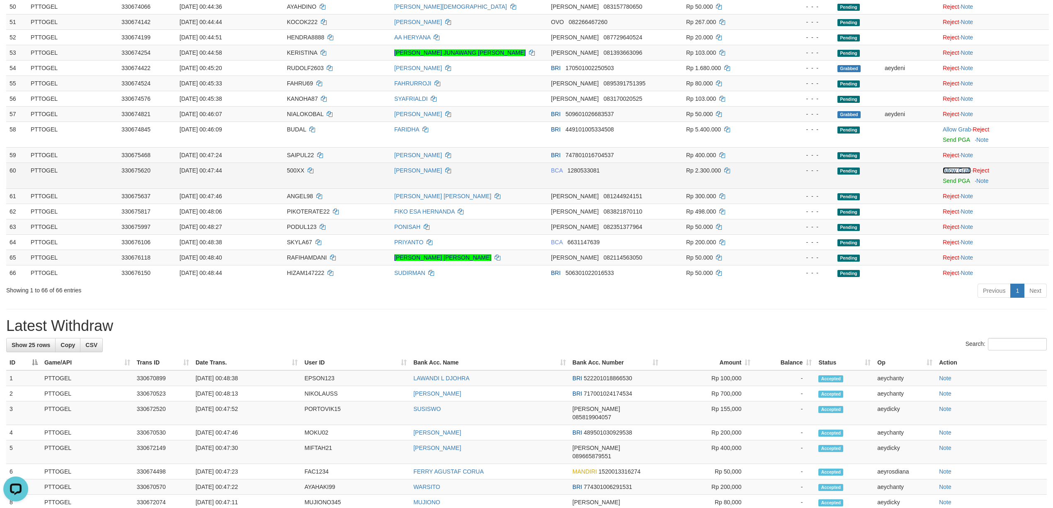
click at [950, 174] on link "Allow Grab" at bounding box center [956, 170] width 28 height 7
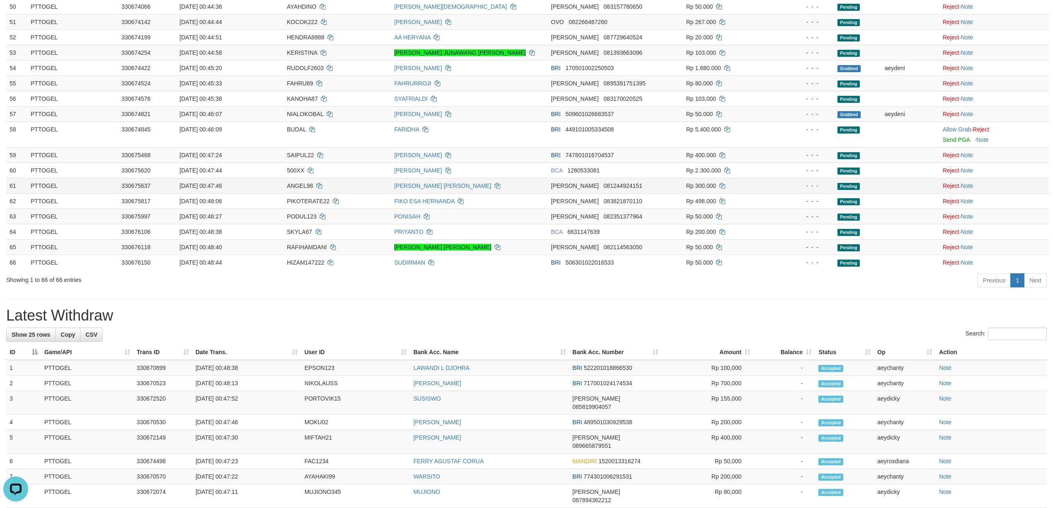
click at [469, 193] on td "[PERSON_NAME] [PERSON_NAME]" at bounding box center [469, 185] width 157 height 15
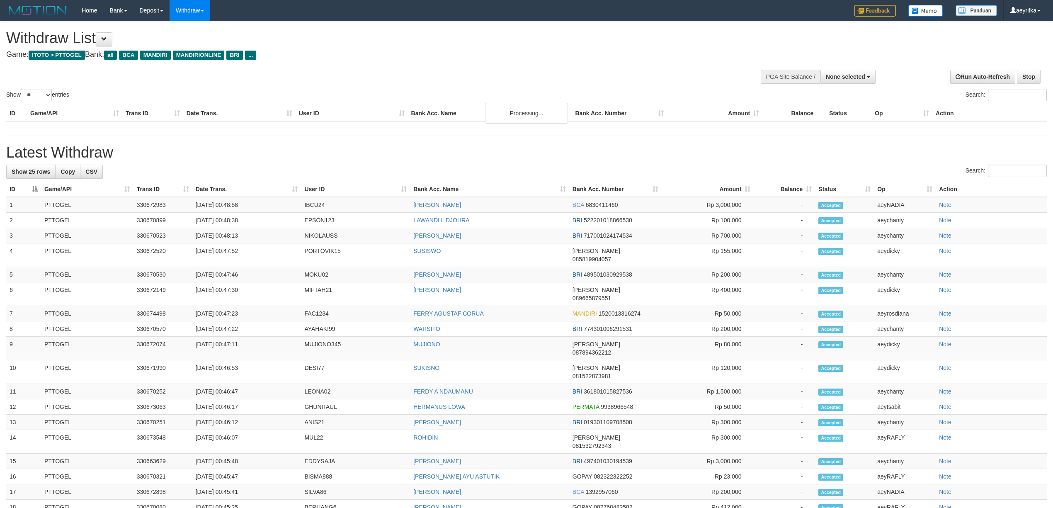
select select
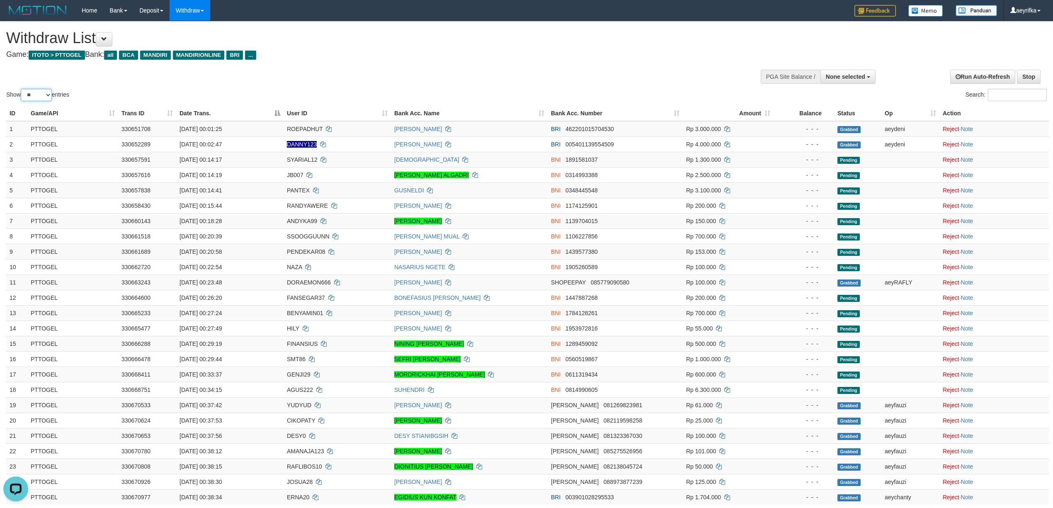
click at [41, 97] on select "** ** ** ***" at bounding box center [36, 95] width 31 height 12
select select "***"
click at [22, 89] on select "** ** ** ***" at bounding box center [36, 95] width 31 height 12
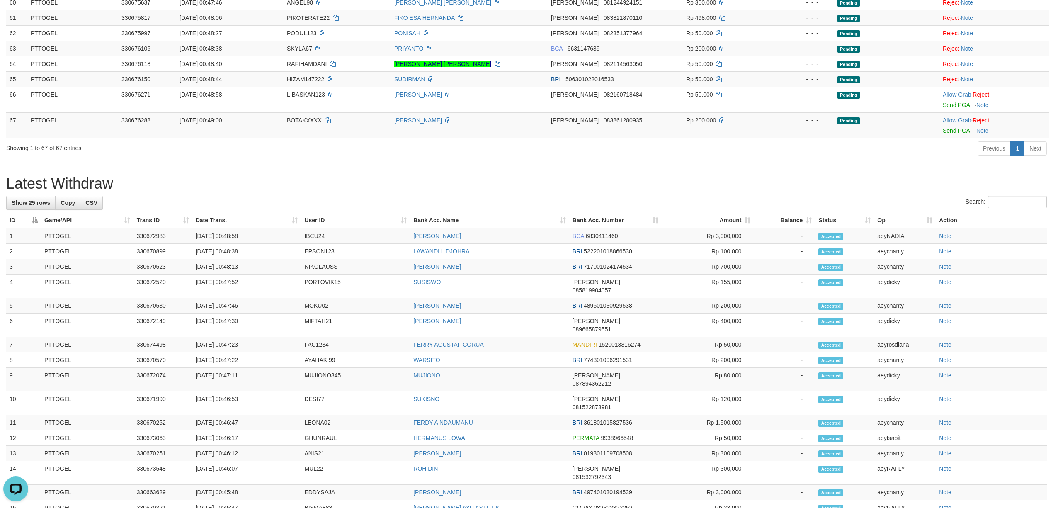
scroll to position [957, 0]
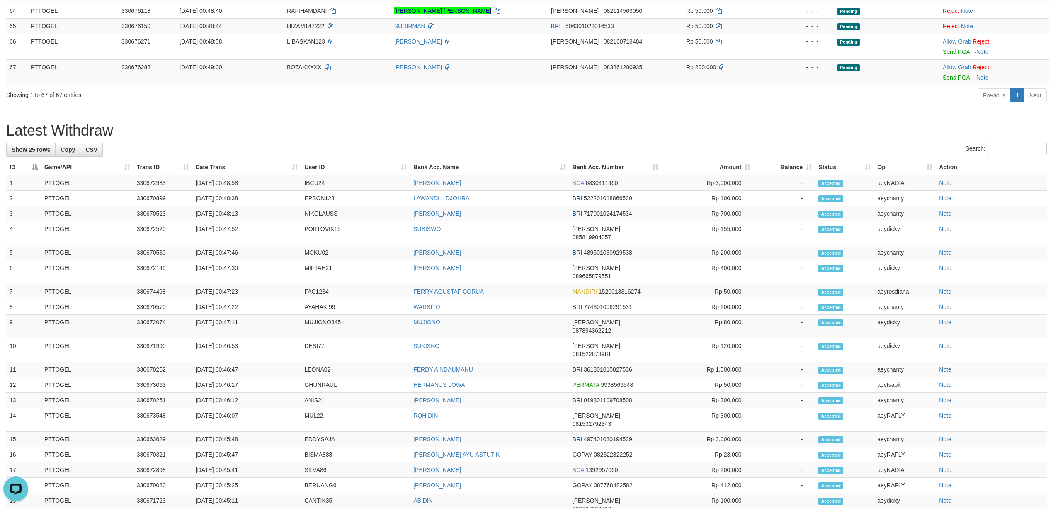
scroll to position [995, 0]
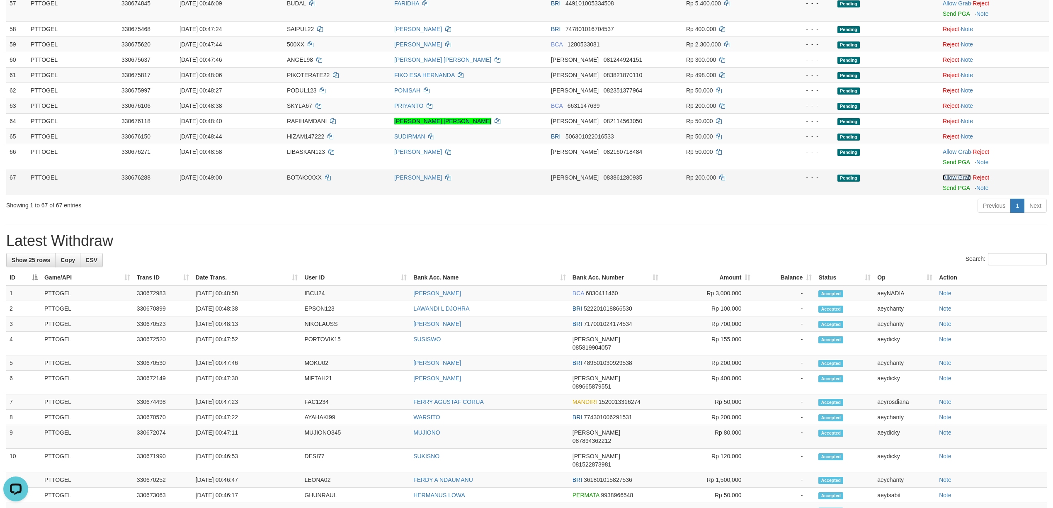
click at [945, 181] on link "Allow Grab" at bounding box center [956, 177] width 28 height 7
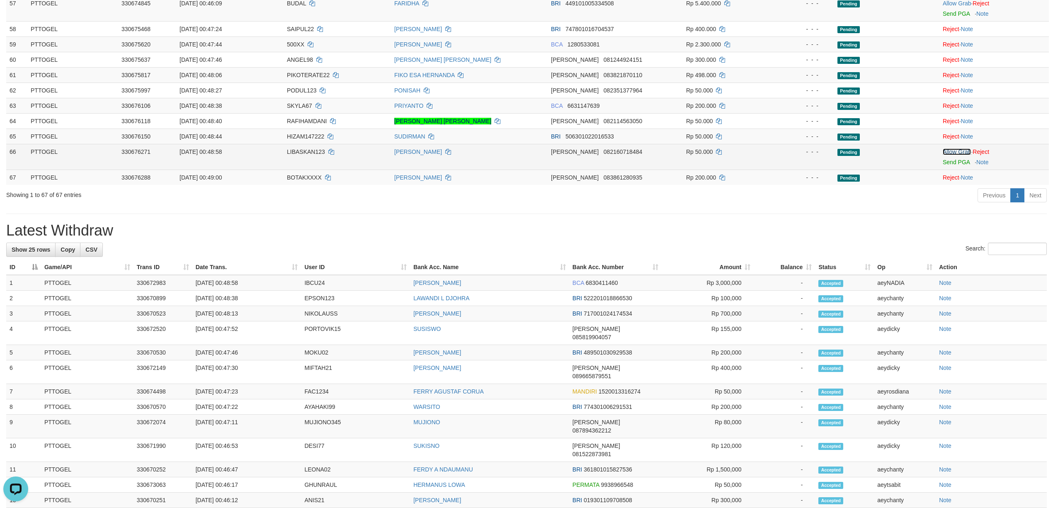
click at [955, 155] on link "Allow Grab" at bounding box center [956, 151] width 28 height 7
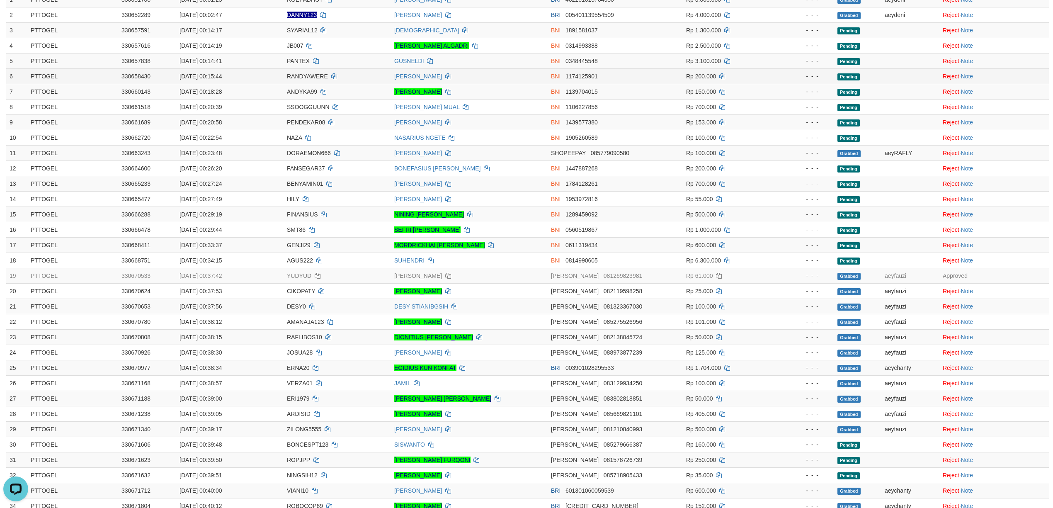
scroll to position [0, 0]
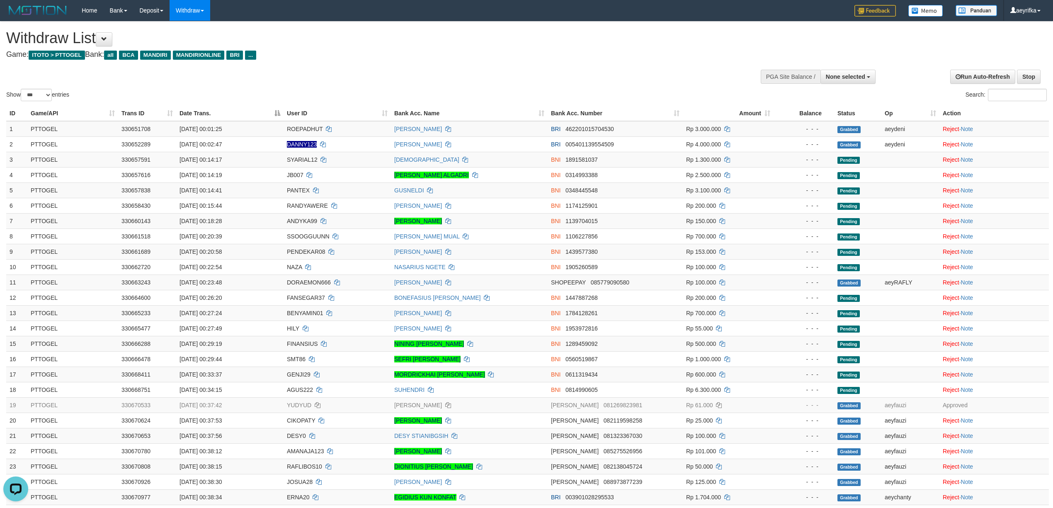
click at [499, 38] on h1 "Withdraw List" at bounding box center [349, 38] width 687 height 17
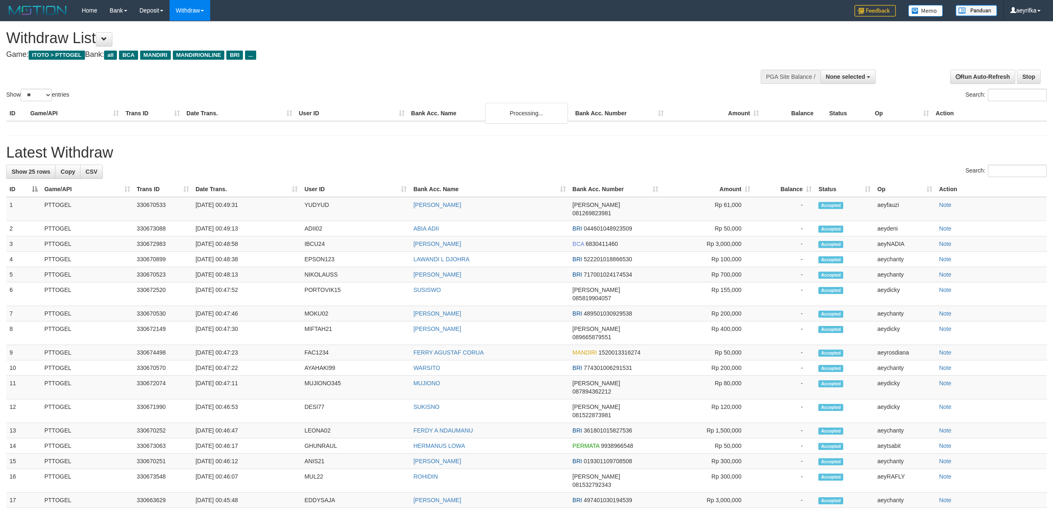
select select
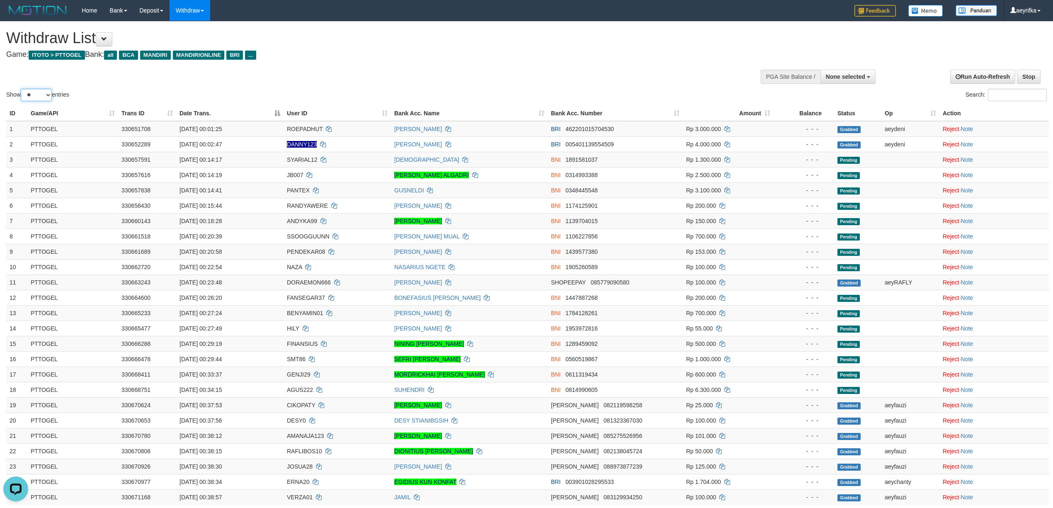
click at [47, 91] on select "** ** ** ***" at bounding box center [36, 95] width 31 height 12
select select "***"
click at [22, 89] on select "** ** ** ***" at bounding box center [36, 95] width 31 height 12
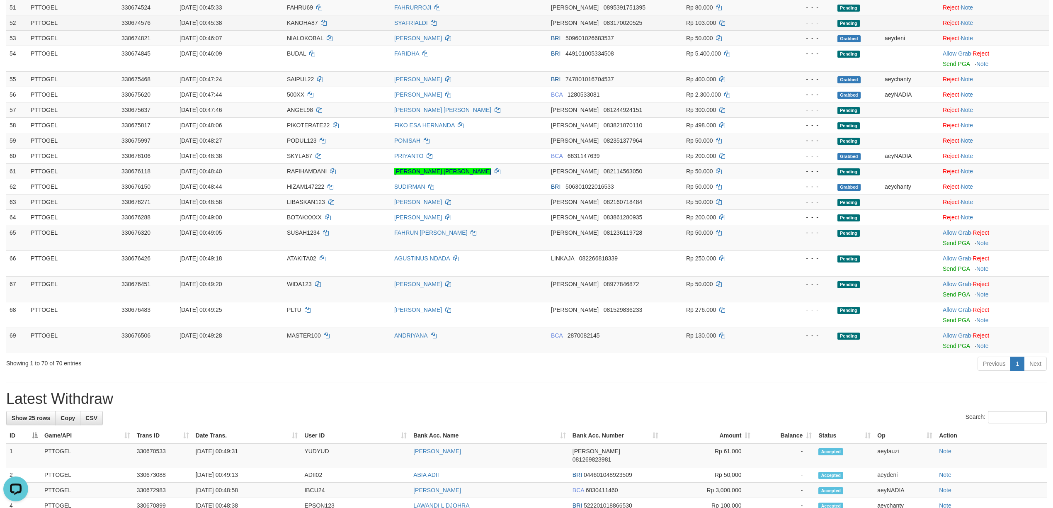
scroll to position [995, 0]
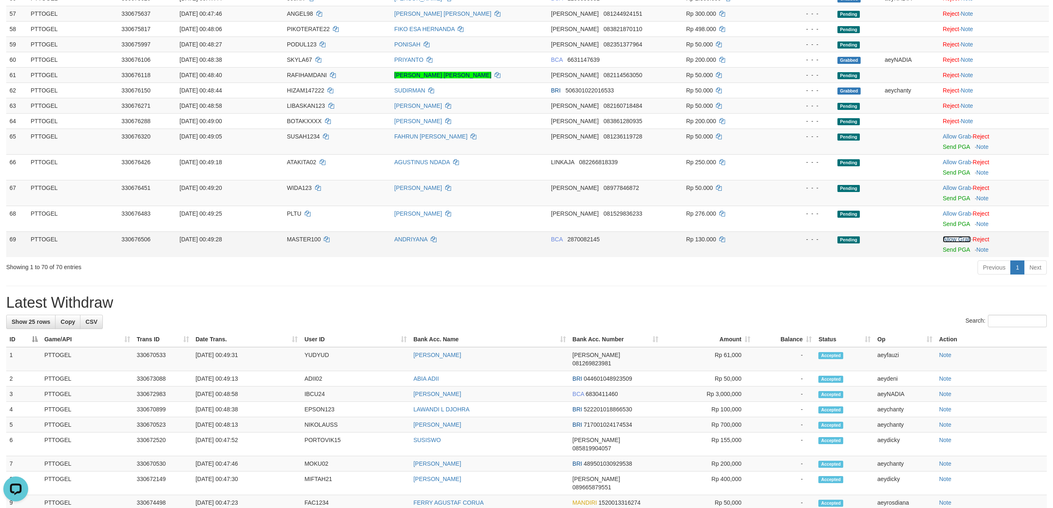
click at [945, 242] on link "Allow Grab" at bounding box center [956, 239] width 28 height 7
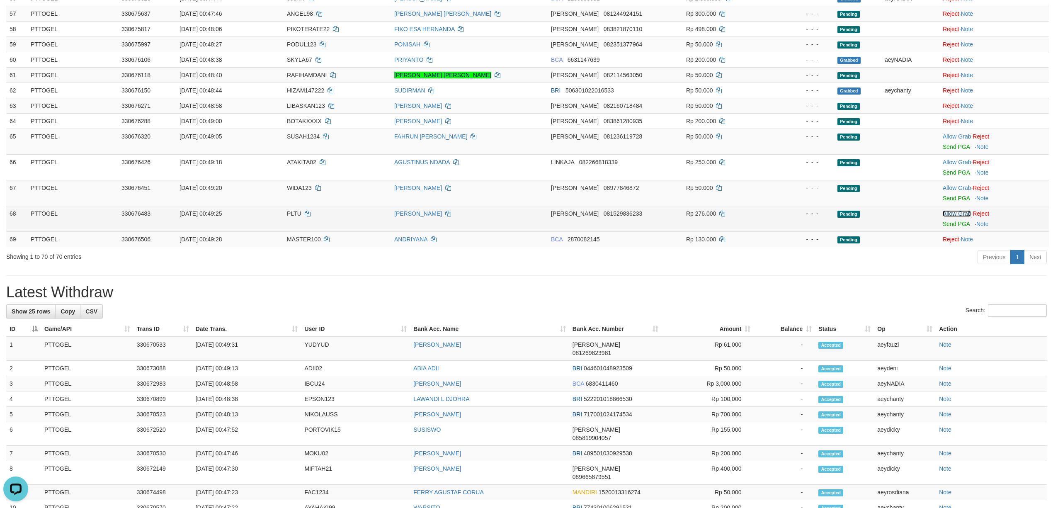
click at [952, 217] on link "Allow Grab" at bounding box center [956, 213] width 28 height 7
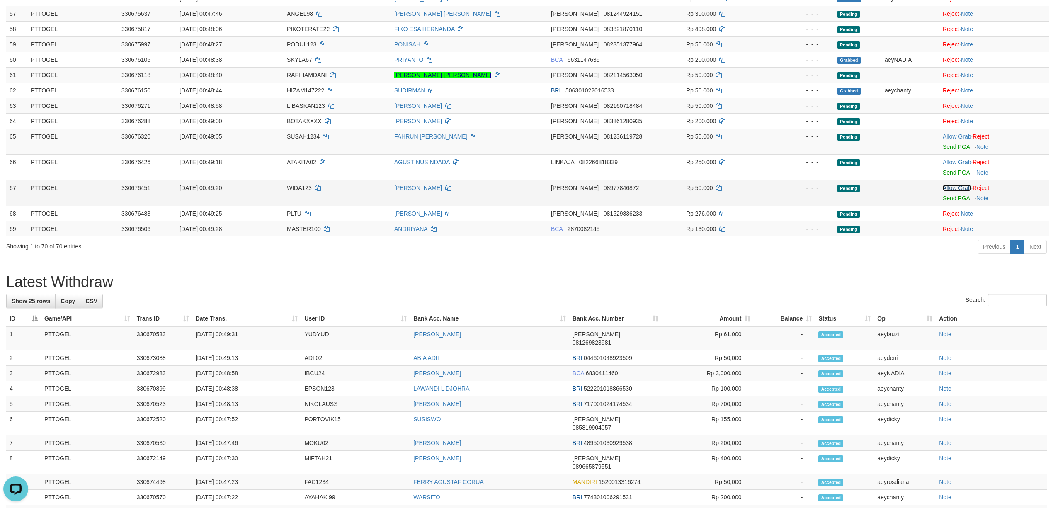
click at [956, 191] on link "Allow Grab" at bounding box center [956, 187] width 28 height 7
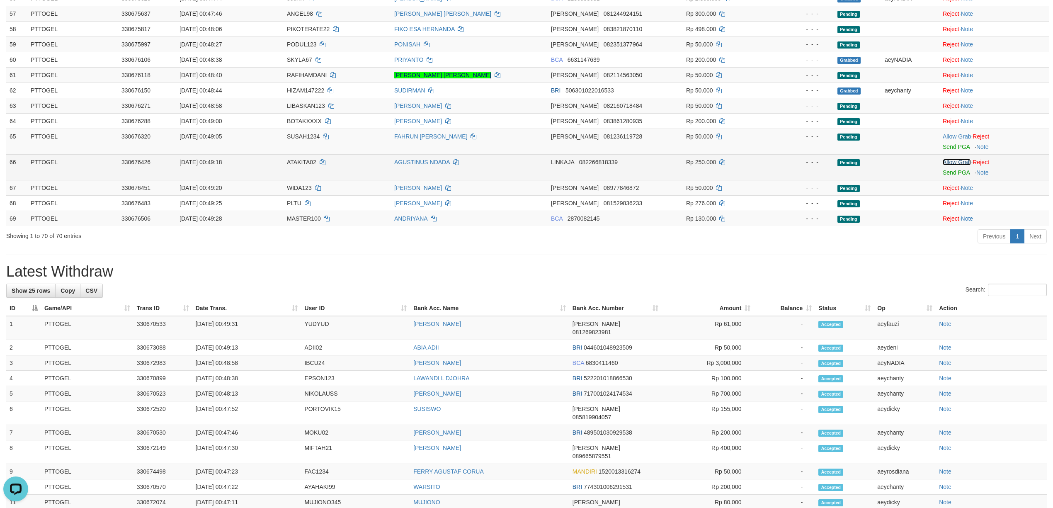
click at [951, 165] on link "Allow Grab" at bounding box center [956, 162] width 28 height 7
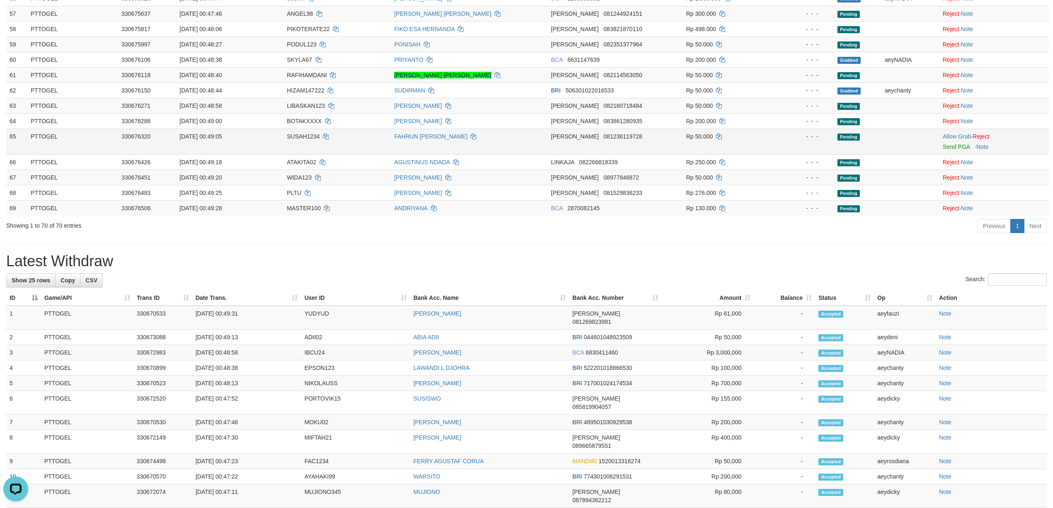
click at [948, 148] on td "Allow Grab · Reject Send PGA · Note" at bounding box center [993, 141] width 109 height 26
click at [950, 140] on link "Allow Grab" at bounding box center [956, 136] width 28 height 7
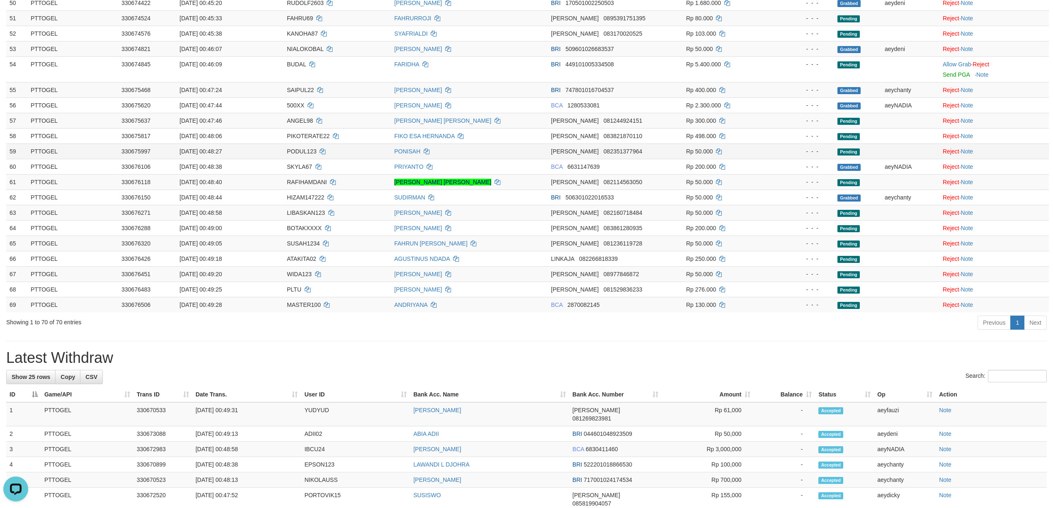
scroll to position [884, 0]
